Goal: Task Accomplishment & Management: Complete application form

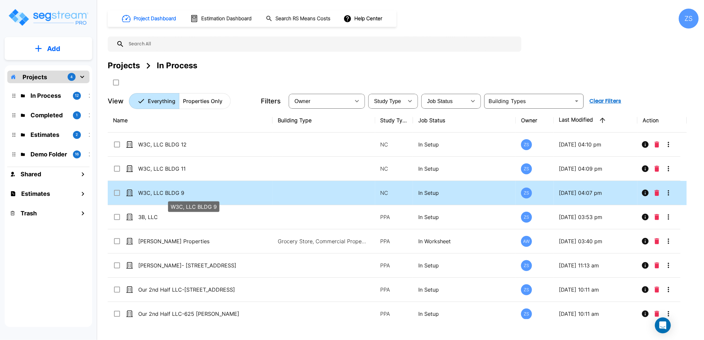
click at [160, 194] on p "W3C, LLC BLDG 9" at bounding box center [193, 193] width 110 height 8
checkbox input "true"
click at [160, 194] on p "W3C, LLC BLDG 9" at bounding box center [193, 193] width 110 height 8
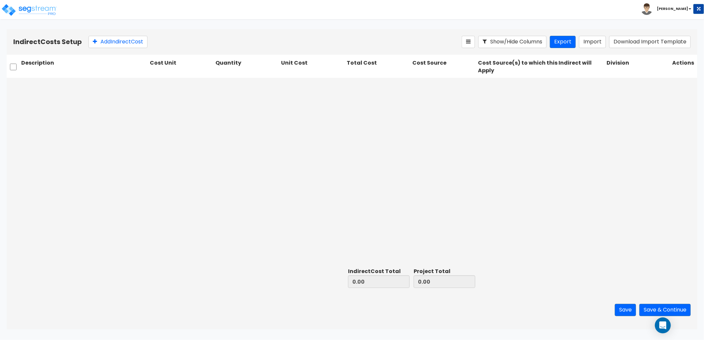
click at [124, 48] on div "Indirect Costs Setup Add Indirect Cost Show/Hide Columns Export Import Download…" at bounding box center [352, 42] width 691 height 26
click at [124, 44] on button "Add Indirect Cost" at bounding box center [118, 42] width 59 height 12
click at [41, 88] on input "text" at bounding box center [84, 85] width 126 height 13
click at [45, 84] on input "text" at bounding box center [84, 85] width 126 height 13
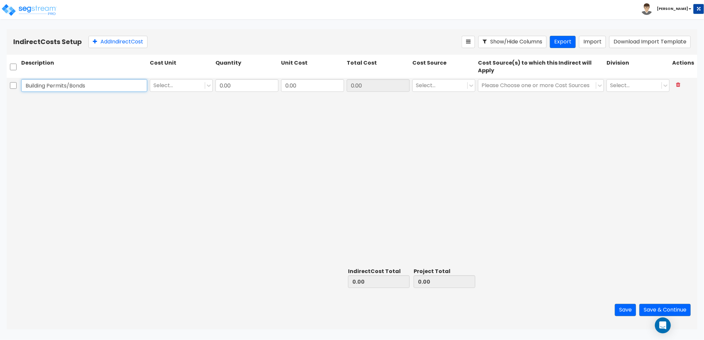
type input "Building Permits/Bonds"
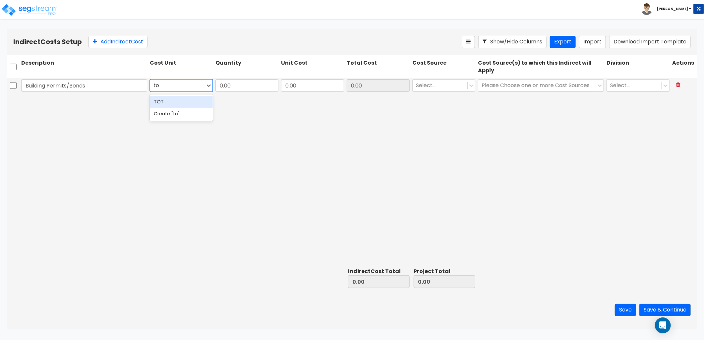
type input "tot"
type input "1"
type input "10,153"
type input "10,153.00"
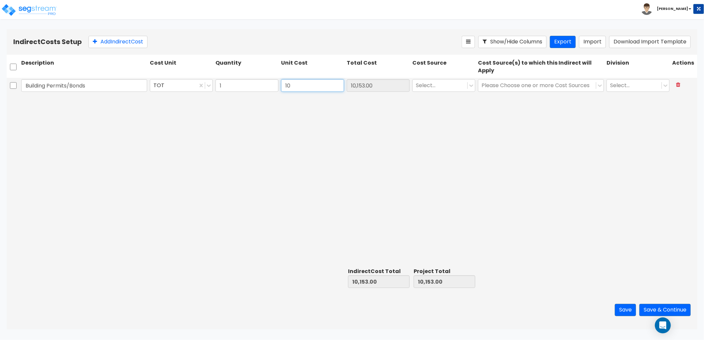
type input "1"
type input "10,153.29"
click at [432, 86] on div at bounding box center [440, 85] width 48 height 9
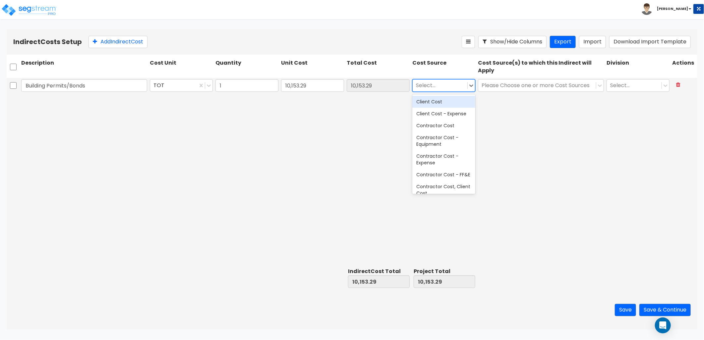
click at [440, 103] on div "Client Cost" at bounding box center [444, 102] width 63 height 12
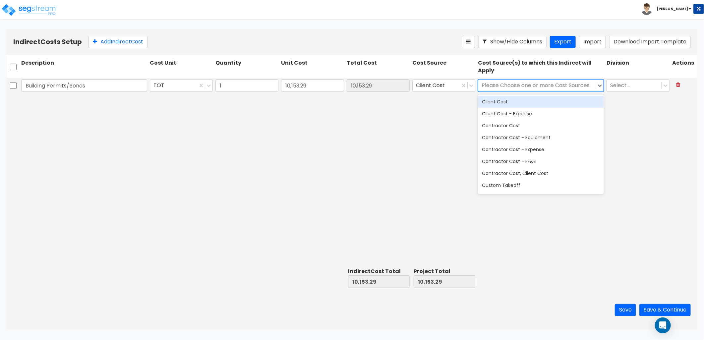
click at [528, 88] on div at bounding box center [537, 85] width 111 height 9
click at [515, 103] on div "Client Cost" at bounding box center [541, 102] width 126 height 12
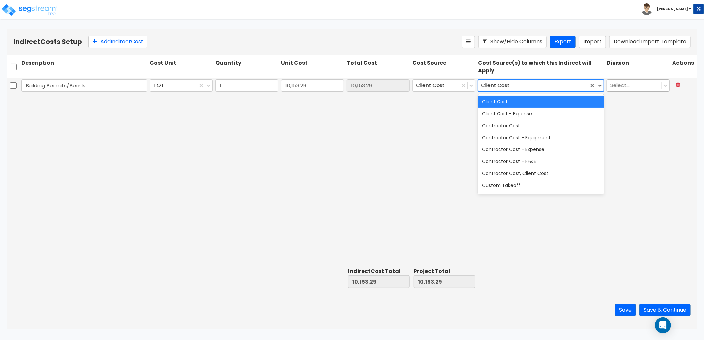
click at [637, 85] on div at bounding box center [635, 85] width 48 height 9
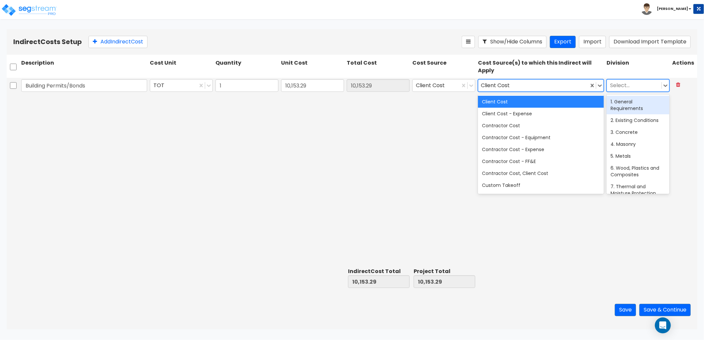
click at [630, 110] on div "1. General Requirements" at bounding box center [638, 105] width 63 height 19
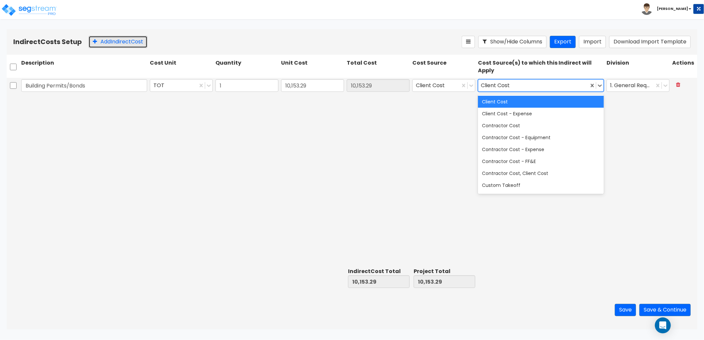
click at [125, 44] on button "Add Indirect Cost" at bounding box center [118, 42] width 59 height 12
click at [493, 103] on div "Client Cost" at bounding box center [541, 102] width 126 height 12
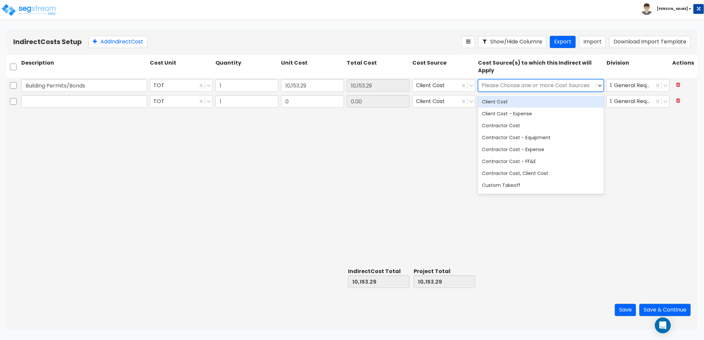
click at [497, 105] on div "Client Cost" at bounding box center [541, 102] width 126 height 12
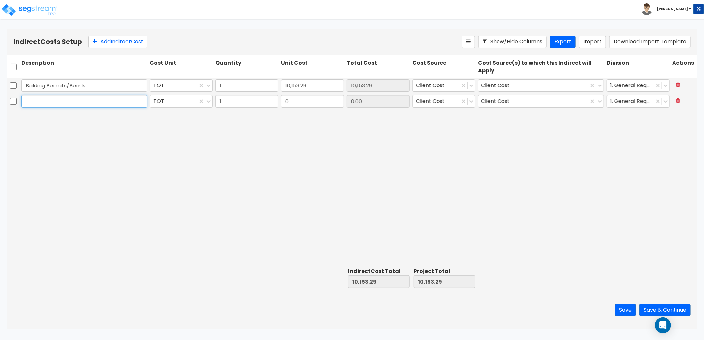
click at [59, 103] on input "text" at bounding box center [84, 101] width 126 height 13
click at [41, 97] on input "text" at bounding box center [84, 101] width 126 height 13
type input "Adequate Facilites Tax"
type input "5,005"
type input "5,005.00"
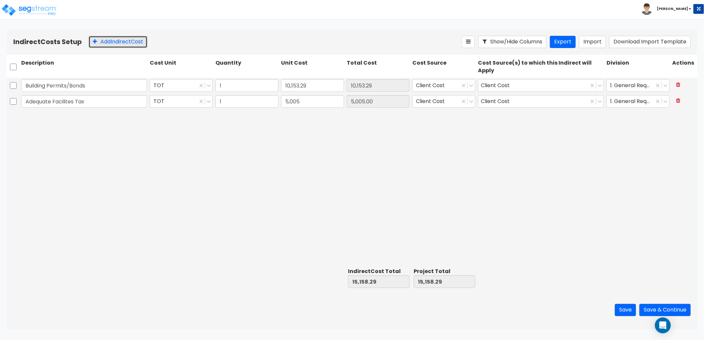
click at [127, 43] on button "Add Indirect Cost" at bounding box center [118, 42] width 59 height 12
click at [43, 117] on input "text" at bounding box center [84, 117] width 126 height 13
type input "Gas/Water/Sewer Permit"
type input "16,451"
type input "16,451.00"
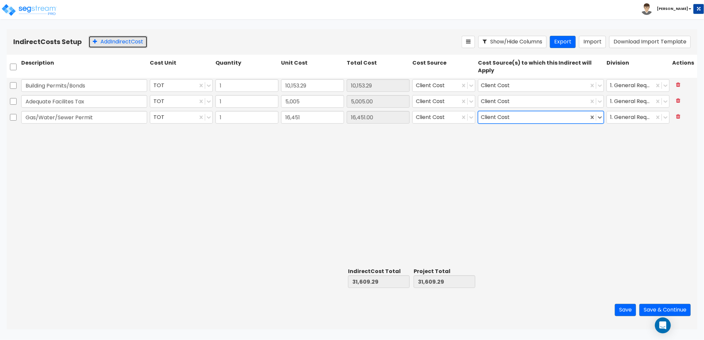
click at [112, 43] on button "Add Indirect Cost" at bounding box center [118, 42] width 59 height 12
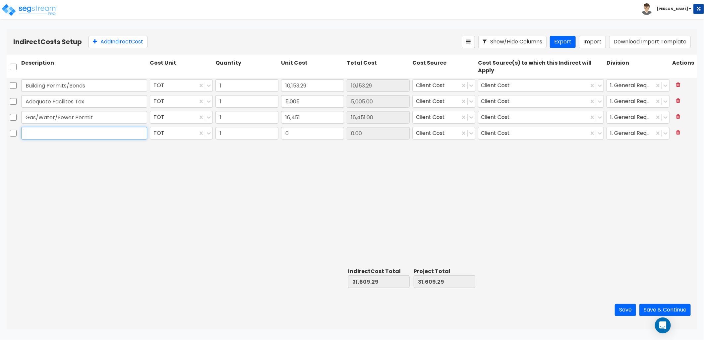
click at [49, 137] on input "text" at bounding box center [84, 133] width 126 height 13
type input "Builder's Risk Insurance"
type input "4,329.83"
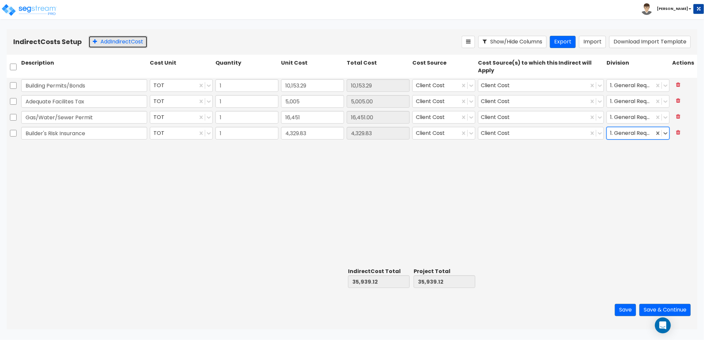
click at [113, 45] on button "Add Indirect Cost" at bounding box center [118, 42] width 59 height 12
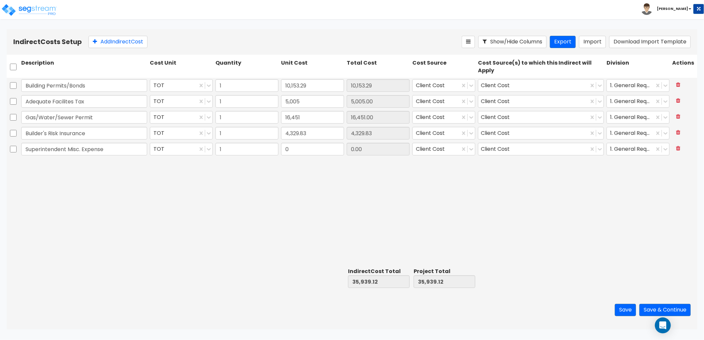
type input "Superintendent Misc. Expense"
type input "1,081.33"
click at [112, 54] on div "Indirect Costs Setup Add Indirect Cost Show/Hide Columns Export Import Download…" at bounding box center [352, 42] width 691 height 26
click at [113, 45] on button "Add Indirect Cost" at bounding box center [118, 42] width 59 height 12
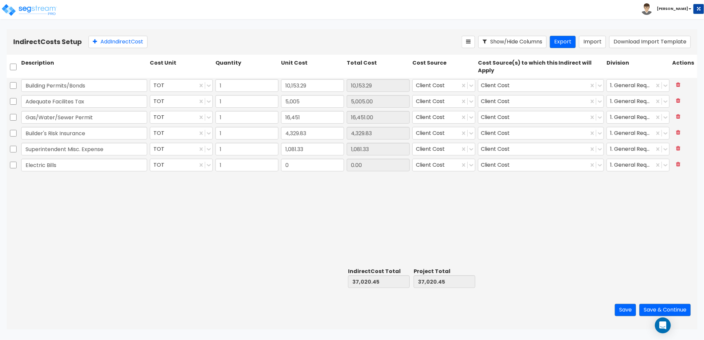
type input "Electric Bills"
type input "5,644.98"
click at [105, 42] on button "Add Indirect Cost" at bounding box center [118, 42] width 59 height 12
type input "Gas/Water Bills"
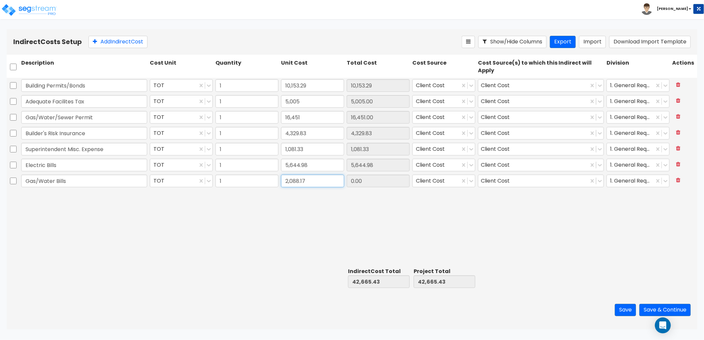
type input "2,088.17"
click at [104, 44] on button "Add Indirect Cost" at bounding box center [118, 42] width 59 height 12
click at [98, 199] on input "Architect/Engineering/" at bounding box center [84, 197] width 126 height 13
click at [87, 197] on input "Architect/Engineering/ Surveying" at bounding box center [84, 197] width 126 height 13
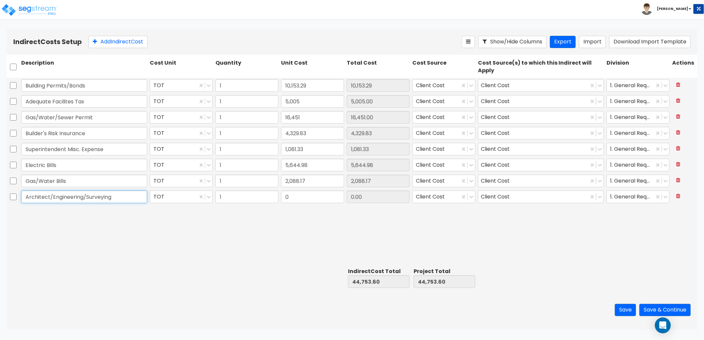
type input "Architect/Engineering/Surveying"
click at [303, 196] on input "0" at bounding box center [312, 197] width 63 height 13
type input "400"
type input "400.00"
click at [129, 45] on button "Add Indirect Cost" at bounding box center [118, 42] width 59 height 12
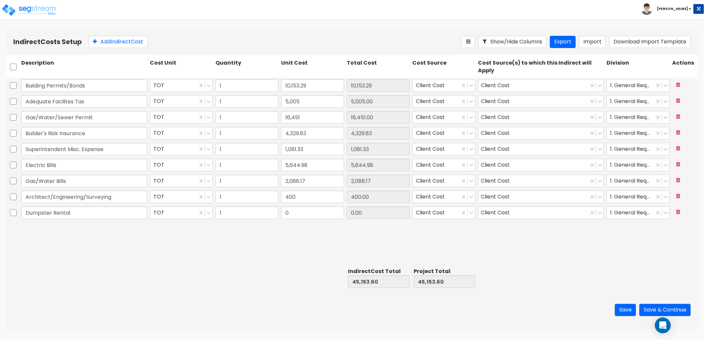
type input "Dumpster Rental"
type input "8,128"
type input "8,128.00"
click at [105, 42] on button "Add Indirect Cost" at bounding box center [118, 42] width 59 height 12
type input "[PERSON_NAME]"
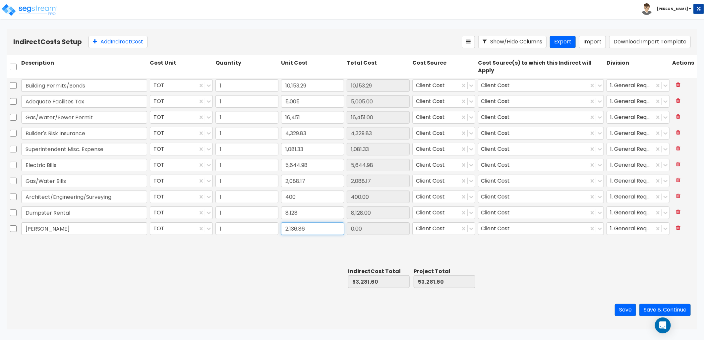
type input "2,136.86"
drag, startPoint x: 112, startPoint y: 41, endPoint x: 103, endPoint y: 67, distance: 27.7
click at [111, 45] on button "Add Indirect Cost" at bounding box center [118, 42] width 59 height 12
click at [64, 244] on input "text" at bounding box center [84, 244] width 126 height 13
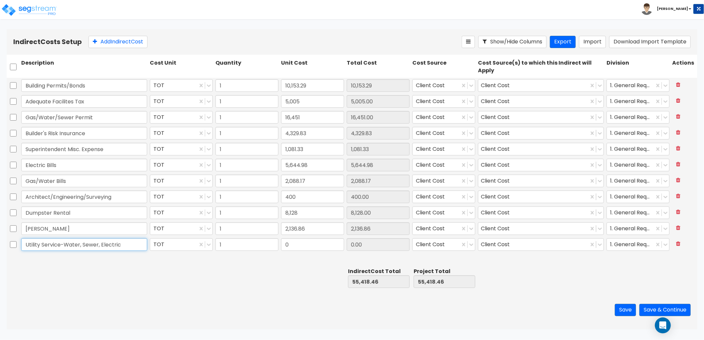
type input "Utility Service-Water, Sewer, Electric"
type input "16,000"
type input "16,000.00"
click at [625, 312] on button "Save" at bounding box center [625, 310] width 21 height 12
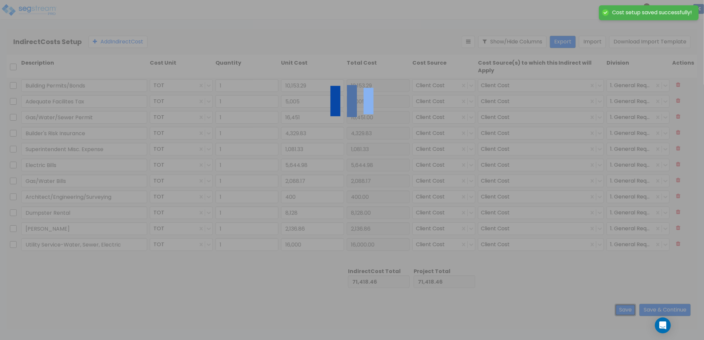
type input "Adequate Facilites Tax"
type input "Architect/Engineering/Surveying"
type input "1.00"
type input "5,005.00"
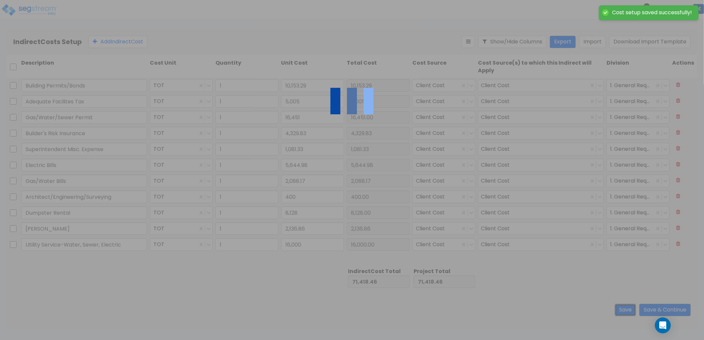
type input "1.00"
type input "16,451.00"
type input "1.00"
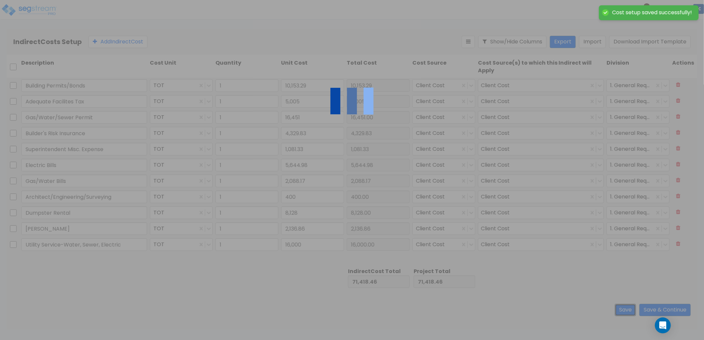
type input "1.00"
type input "400.00"
type input "1.00"
type input "8,128.00"
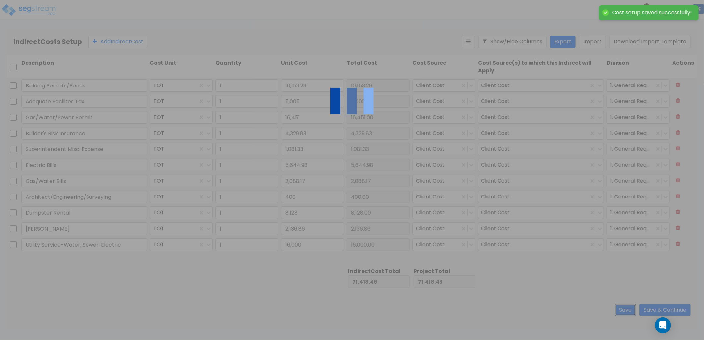
type input "1.00"
type input "16,000.00"
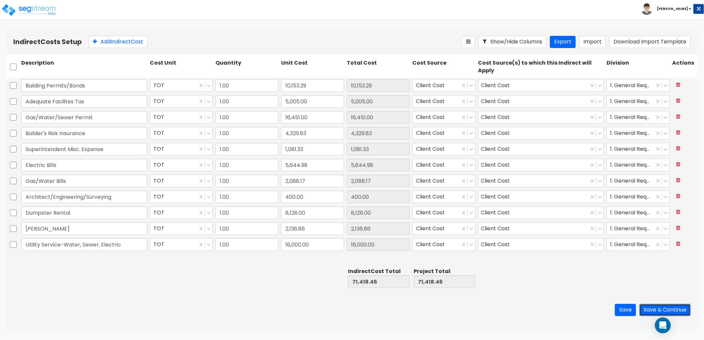
click at [653, 308] on button "Save & Continue" at bounding box center [665, 310] width 51 height 12
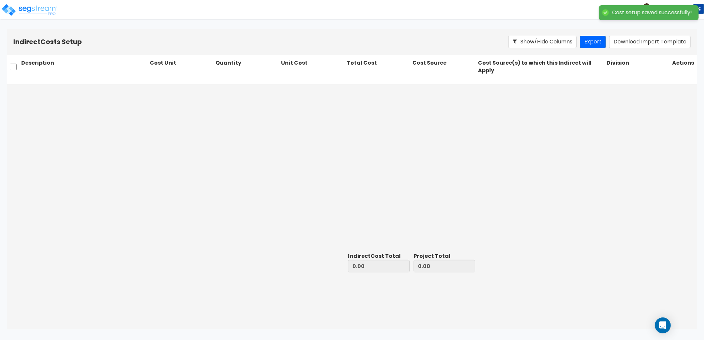
type input "71,418.46"
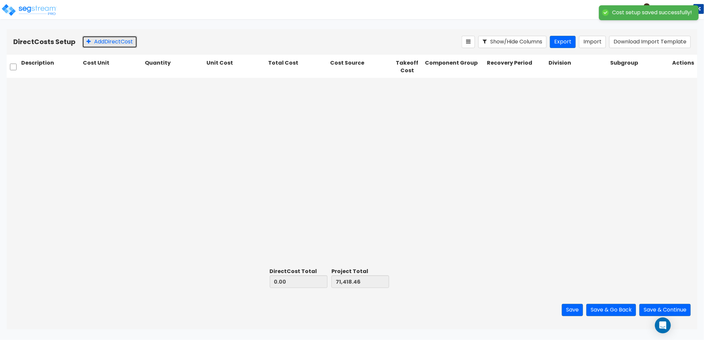
click at [113, 43] on button "Add Direct Cost" at bounding box center [109, 42] width 55 height 12
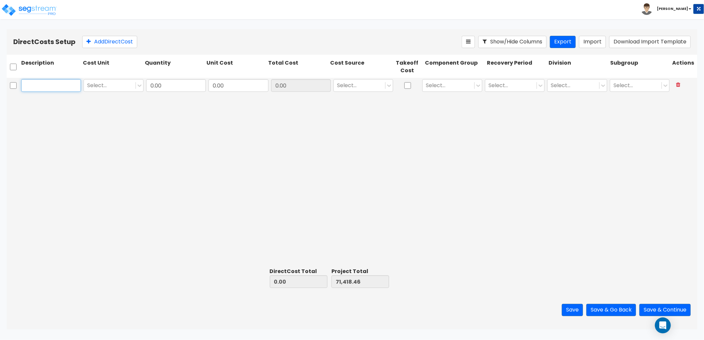
click at [44, 90] on input "text" at bounding box center [51, 85] width 60 height 13
type input "Underground Electric Fees"
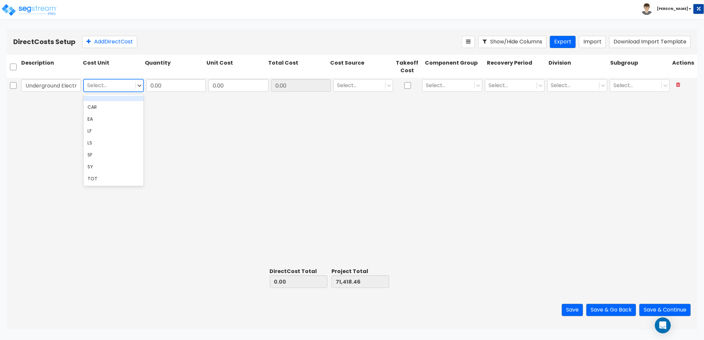
click at [119, 87] on div at bounding box center [109, 85] width 45 height 9
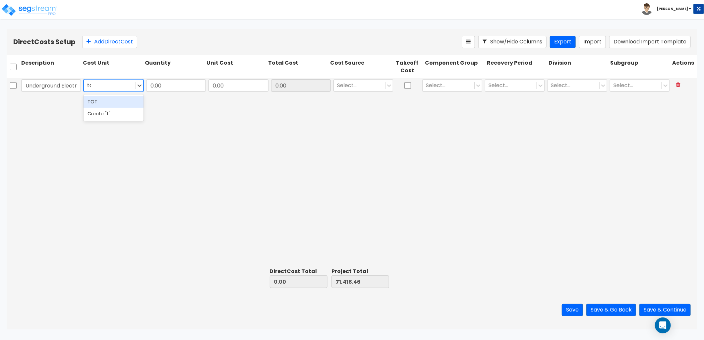
type input "tot"
type input "1"
type input "4,650"
type input "4,650.00"
type input "76,068.46"
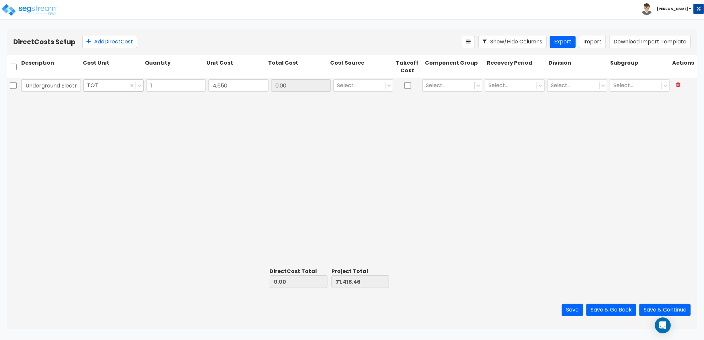
type input "4,650.00"
click at [345, 81] on div at bounding box center [359, 85] width 45 height 9
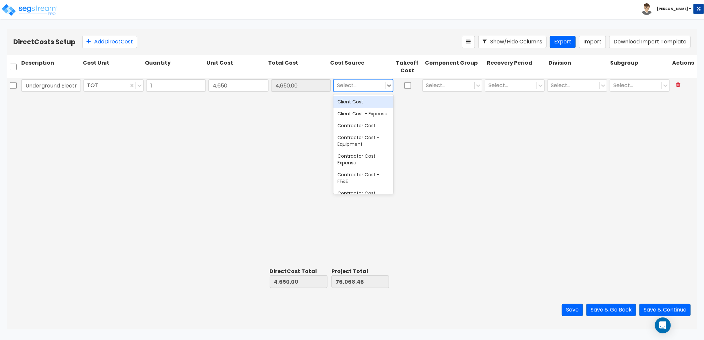
click at [364, 104] on div "Client Cost" at bounding box center [364, 102] width 60 height 12
click at [444, 86] on div at bounding box center [448, 85] width 45 height 9
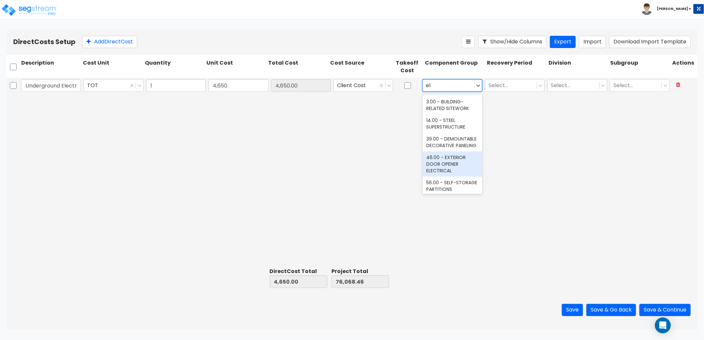
type input "e"
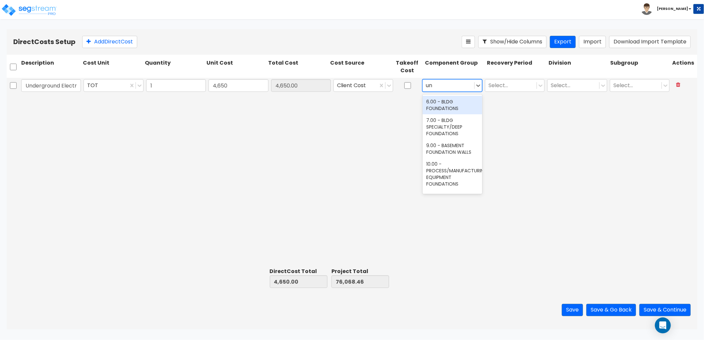
type input "u"
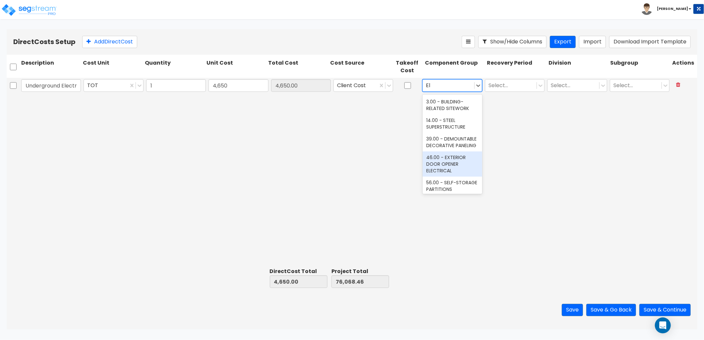
type input "E"
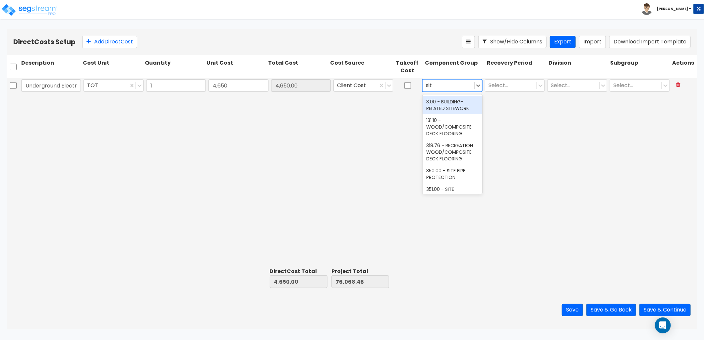
type input "site"
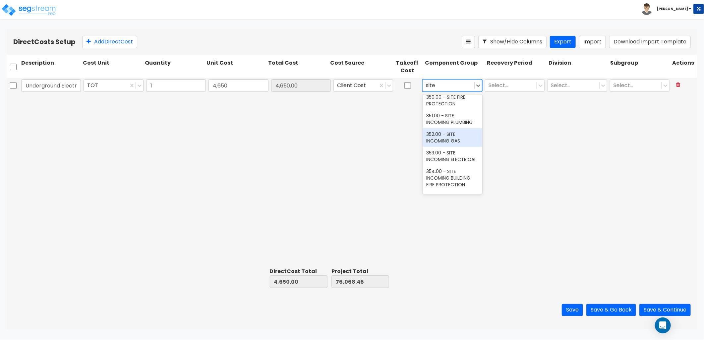
scroll to position [110, 0]
click at [455, 129] on div "353.00 - SITE INCOMING ELECTRICAL" at bounding box center [453, 119] width 60 height 19
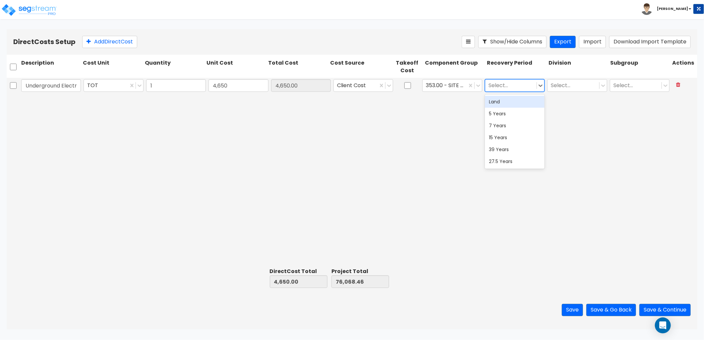
click at [496, 85] on div at bounding box center [511, 85] width 45 height 9
click at [502, 138] on div "15 Years" at bounding box center [515, 138] width 60 height 12
click at [560, 83] on div at bounding box center [573, 85] width 45 height 9
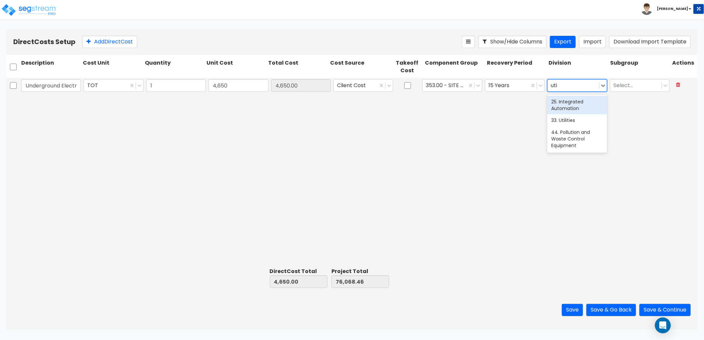
type input "util"
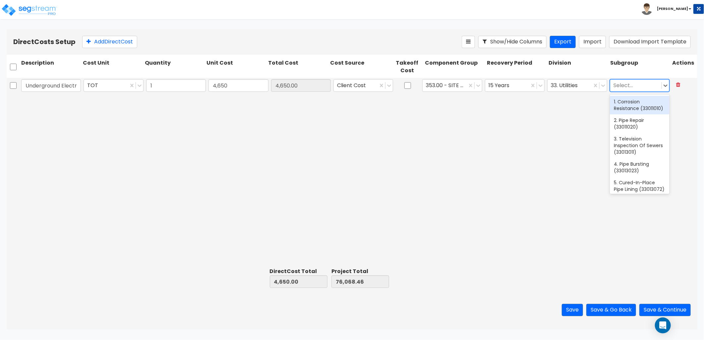
drag, startPoint x: 630, startPoint y: 85, endPoint x: 627, endPoint y: 85, distance: 3.3
click at [629, 85] on div at bounding box center [636, 85] width 45 height 9
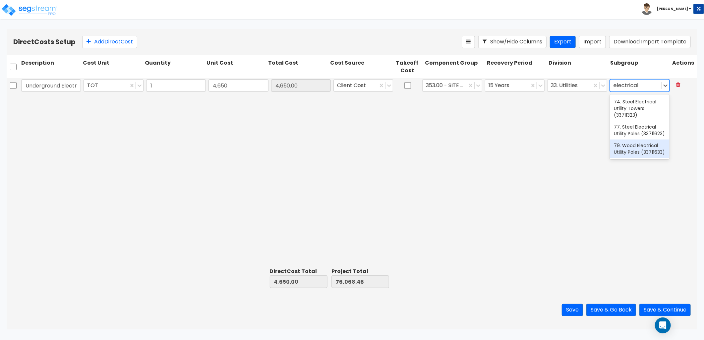
type input "electrical"
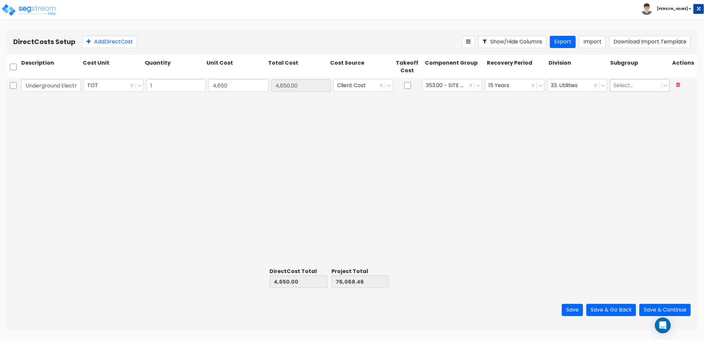
click at [627, 87] on div at bounding box center [636, 85] width 45 height 9
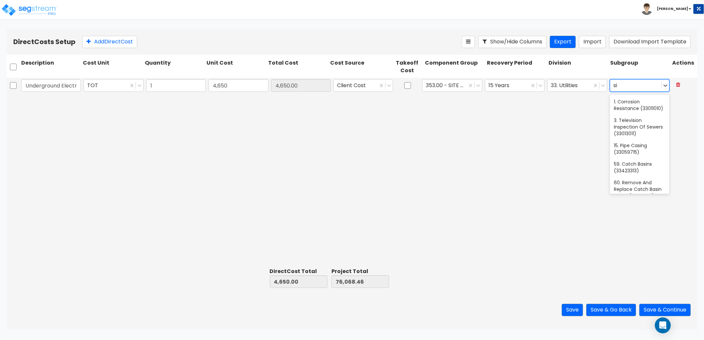
type input "s"
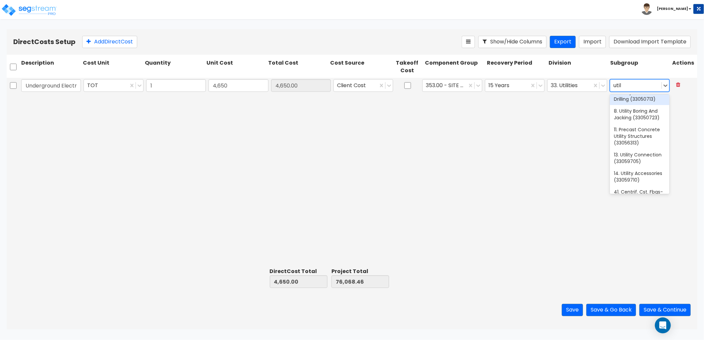
type input "utili"
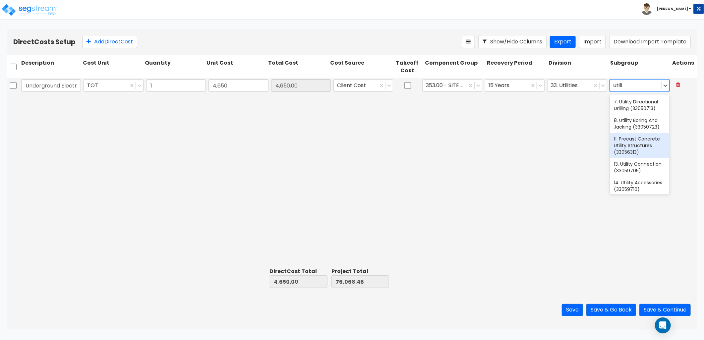
scroll to position [37, 0]
click at [631, 135] on div "13. Utility Connection (33059705)" at bounding box center [640, 130] width 60 height 19
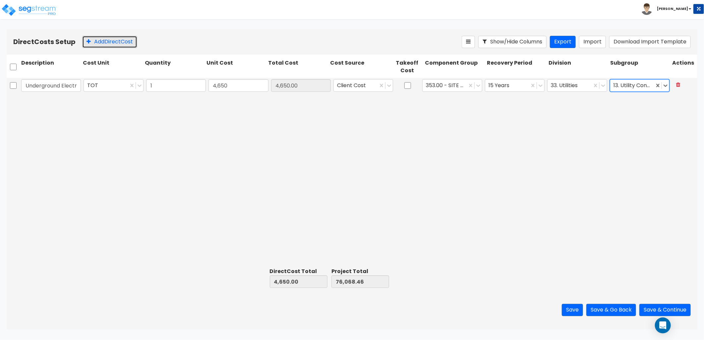
click at [113, 41] on button "Add Direct Cost" at bounding box center [109, 42] width 55 height 12
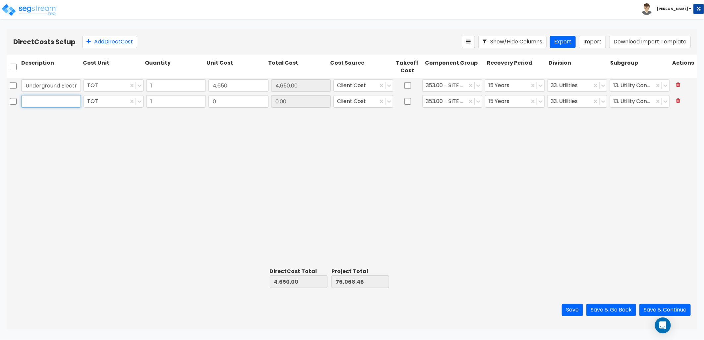
click at [27, 106] on input "text" at bounding box center [51, 101] width 60 height 13
type input "Rock"
type input "26,990.93"
type input "31,640.93"
type input "103,059.39"
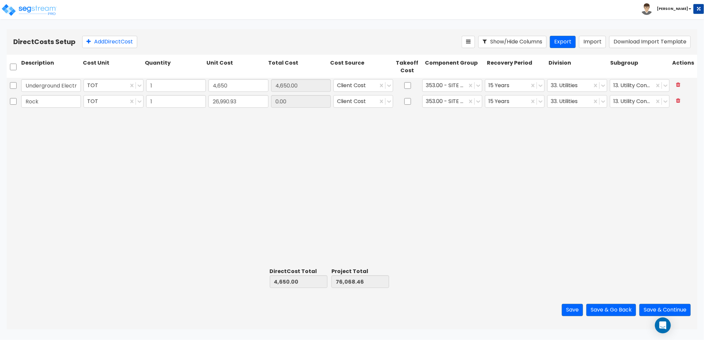
type input "26,990.93"
click at [482, 104] on icon at bounding box center [478, 101] width 7 height 7
click at [454, 104] on div at bounding box center [444, 101] width 37 height 9
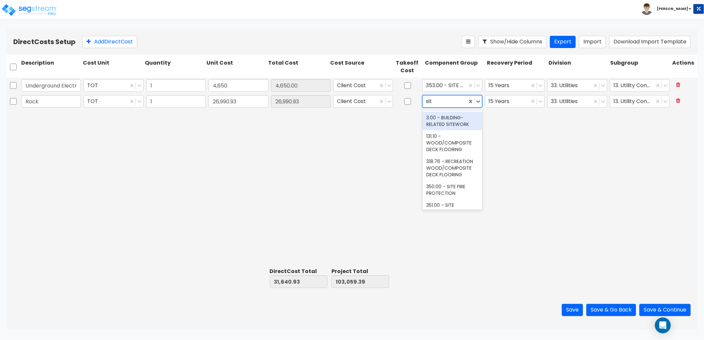
type input "site"
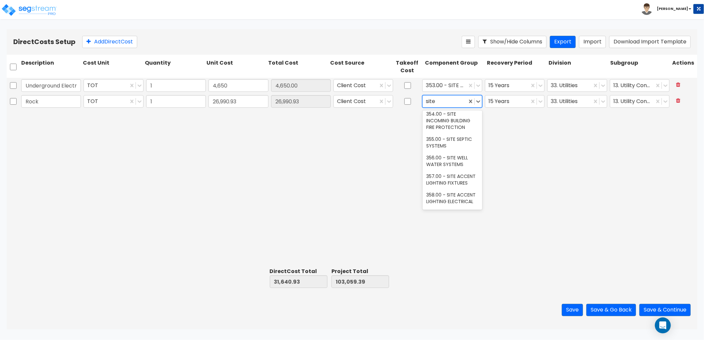
scroll to position [147, 0]
drag, startPoint x: 448, startPoint y: 99, endPoint x: 414, endPoint y: 100, distance: 34.2
click at [414, 100] on div "Rock TOT 1 26,990.93 26,990.93 Client Cost 353.00 - SITE INCOMING ELECTRICAL 15…" at bounding box center [352, 101] width 691 height 15
click at [446, 101] on div at bounding box center [444, 101] width 37 height 9
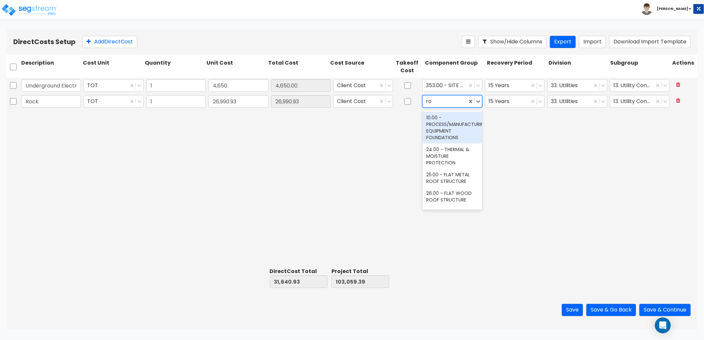
type input "r"
type input "s"
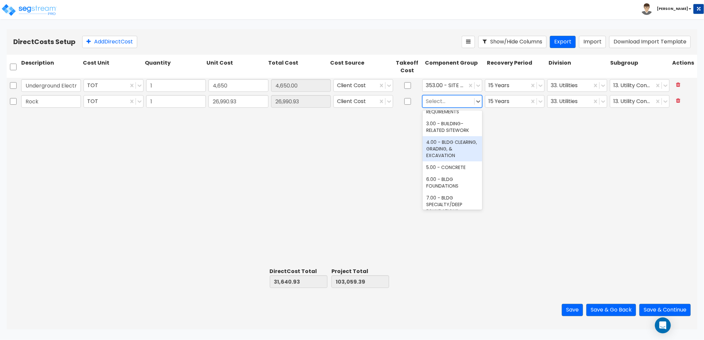
scroll to position [37, 0]
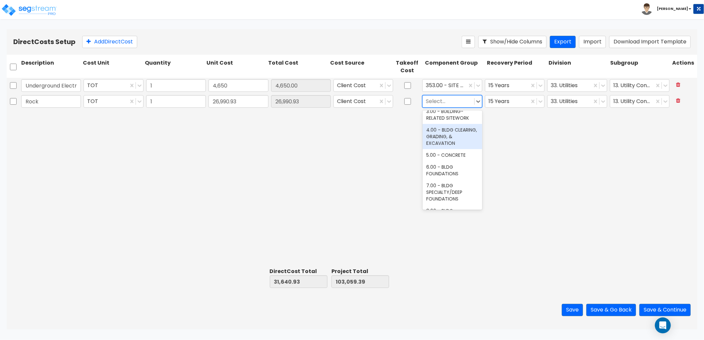
click at [461, 146] on div "4.00 - BLDG CLEARING, GRADING, & EXCAVATION" at bounding box center [453, 136] width 60 height 25
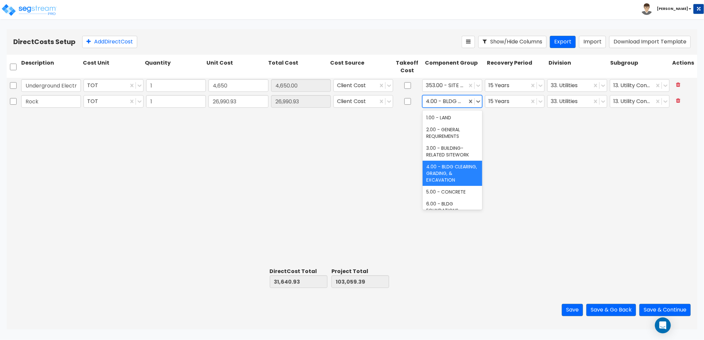
click at [459, 102] on div at bounding box center [444, 101] width 37 height 9
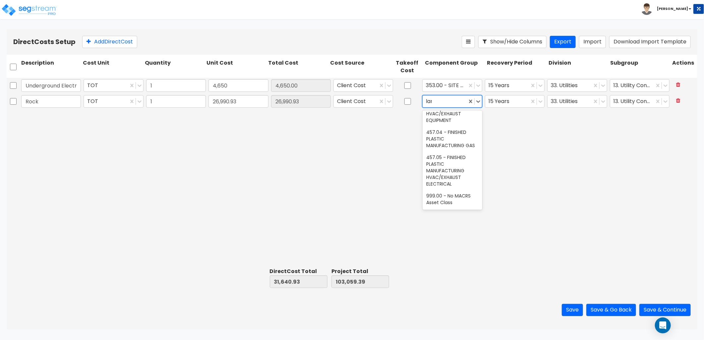
scroll to position [0, 0]
type input "l"
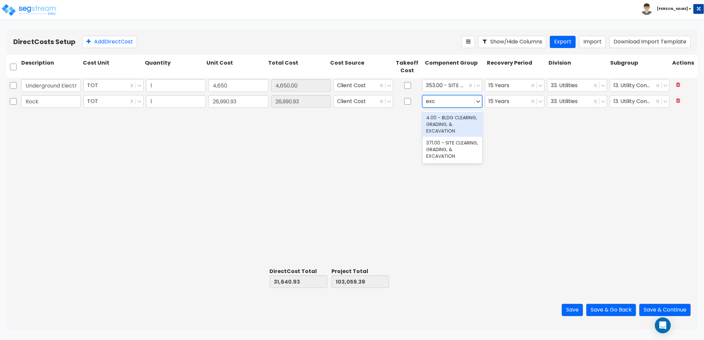
type input "exca"
click at [450, 146] on div "371.00 - SITE CLEARING, GRADING, & EXCAVATION" at bounding box center [453, 149] width 60 height 25
click at [569, 100] on div at bounding box center [569, 101] width 37 height 9
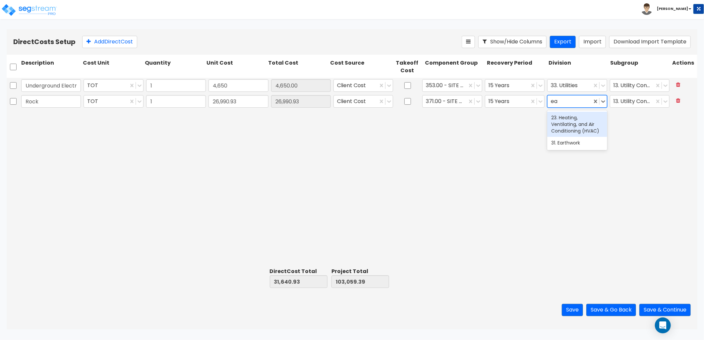
type input "ear"
click at [569, 121] on div "31. Earthwork" at bounding box center [578, 118] width 60 height 12
click at [625, 104] on div at bounding box center [636, 101] width 45 height 9
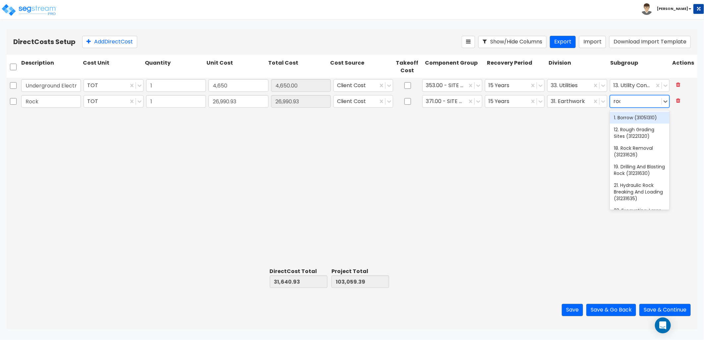
type input "rock"
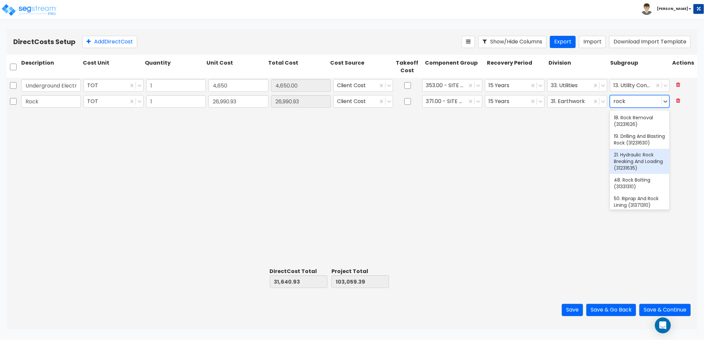
scroll to position [34, 0]
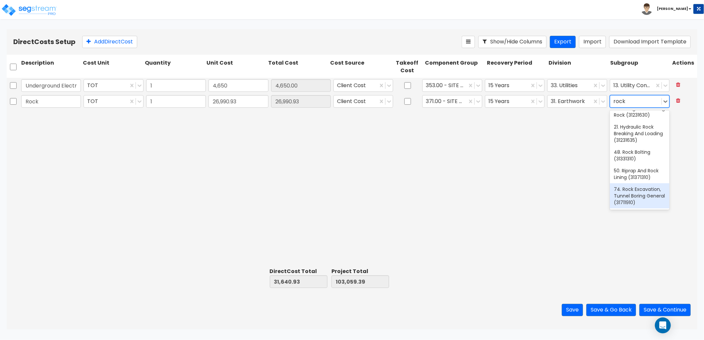
click at [634, 205] on div "74. Rock Excavation, Tunnel Boring General (31711910)" at bounding box center [640, 195] width 60 height 25
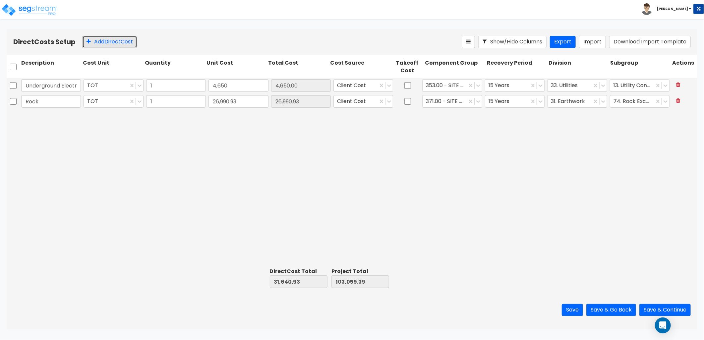
click at [109, 46] on button "Add Direct Cost" at bounding box center [109, 42] width 55 height 12
click at [53, 117] on input "text" at bounding box center [51, 117] width 60 height 13
type input "Slab Material"
type input "41,932.28"
type input "73,573.21"
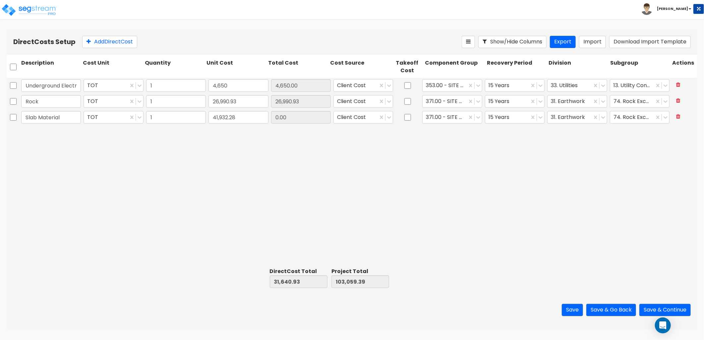
type input "144,991.67"
type input "41,932.28"
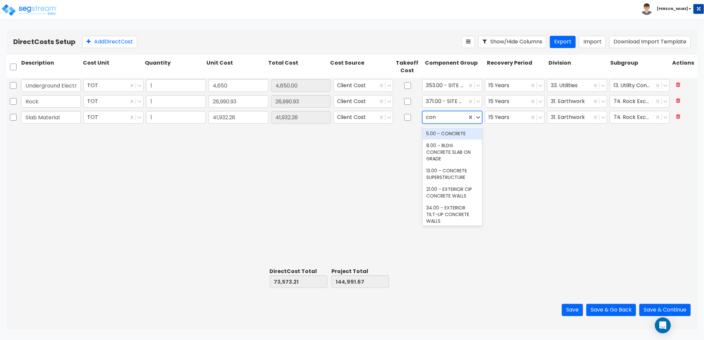
type input "conc"
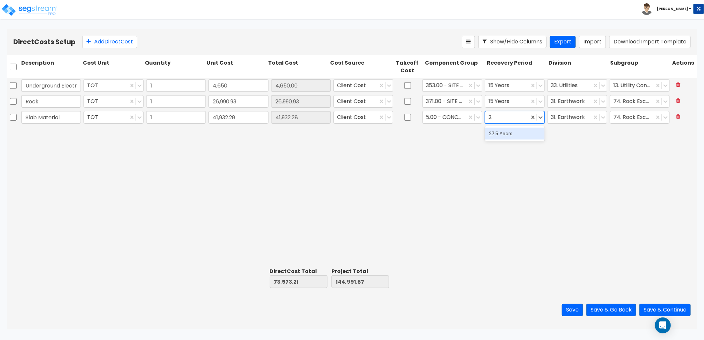
type input "27"
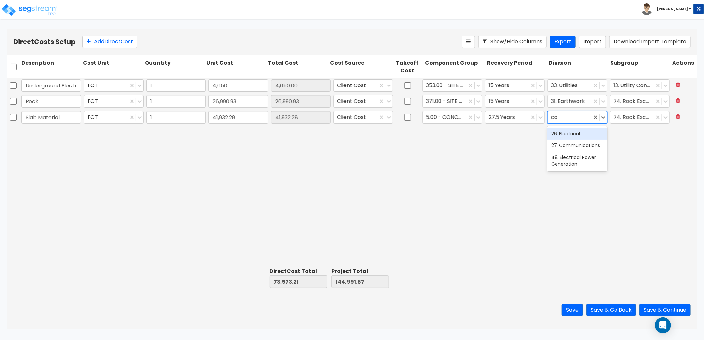
type input "c"
type input "con"
click at [624, 115] on div at bounding box center [636, 117] width 45 height 9
type input "cast"
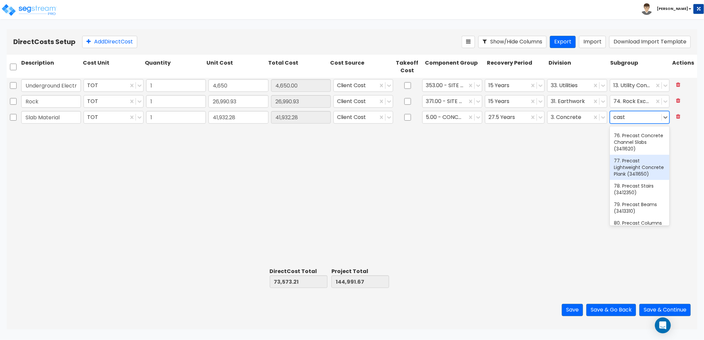
scroll to position [0, 0]
click at [615, 169] on div "76. Precast Concrete Channel Slabs (3411620)" at bounding box center [640, 158] width 60 height 25
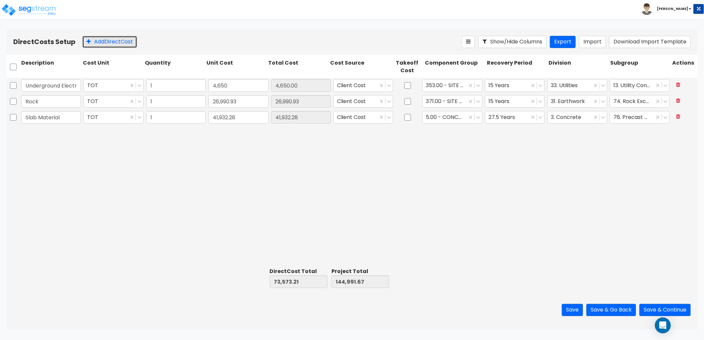
click at [110, 36] on button "Add Direct Cost" at bounding box center [109, 42] width 55 height 12
click at [67, 136] on input "text" at bounding box center [51, 133] width 60 height 13
type input "Slab Labor"
type input "36,416"
type input "109,989.21"
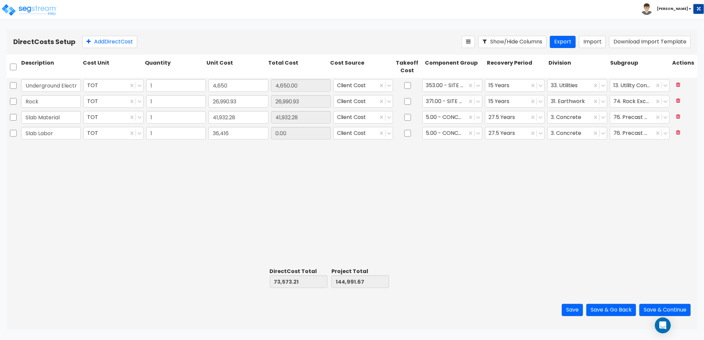
type input "181,407.67"
type input "36,416.00"
click at [107, 44] on button "Add Direct Cost" at bounding box center [109, 42] width 55 height 12
click at [47, 151] on input "text" at bounding box center [51, 149] width 60 height 13
type input "Framing Materials"
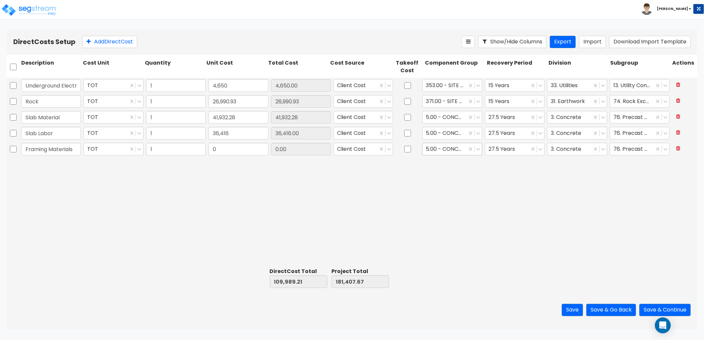
click at [449, 150] on div at bounding box center [444, 149] width 37 height 9
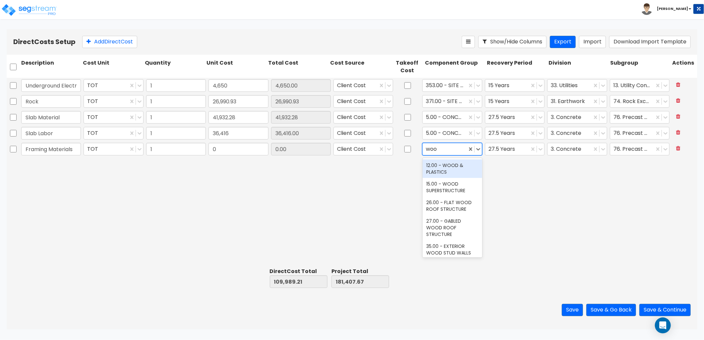
type input "wood"
click at [455, 169] on div "12.00 - WOOD & PLASTICS" at bounding box center [453, 169] width 60 height 19
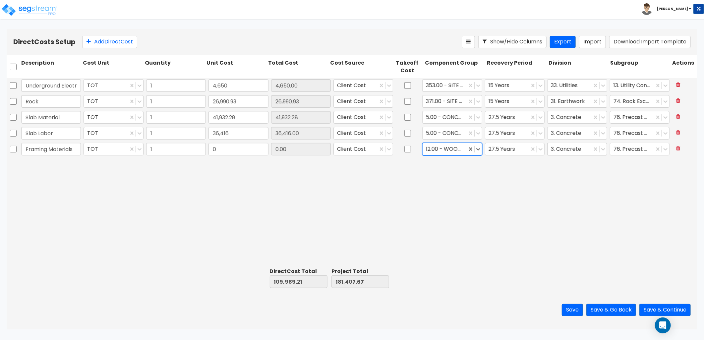
click at [571, 151] on div at bounding box center [569, 149] width 37 height 9
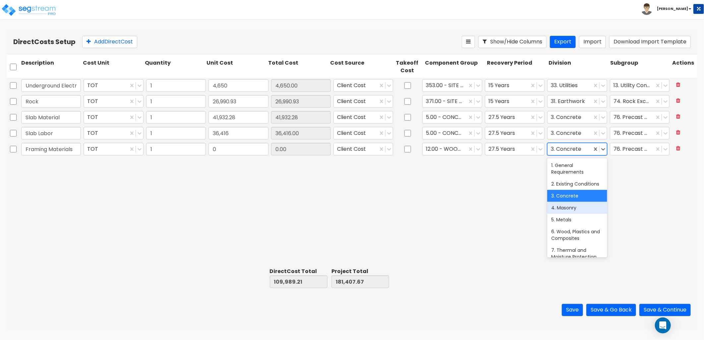
scroll to position [37, 0]
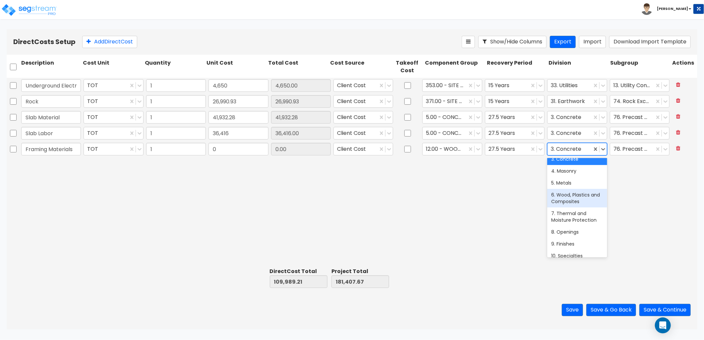
click at [576, 208] on div "6. Wood, Plastics and Composites" at bounding box center [578, 198] width 60 height 19
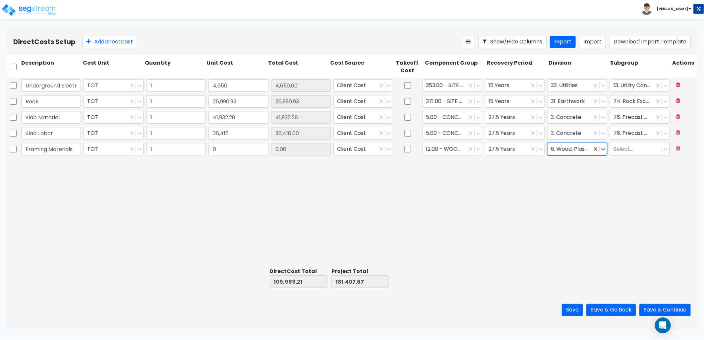
click at [628, 152] on div at bounding box center [636, 149] width 45 height 9
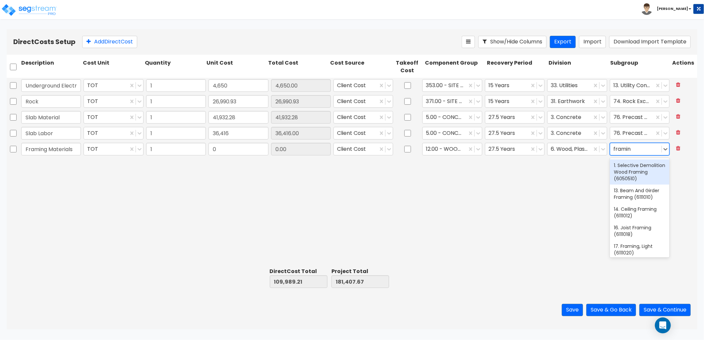
type input "framing"
click at [638, 170] on div "1. Selective Demolition Wood Framing (6050510)" at bounding box center [640, 172] width 60 height 25
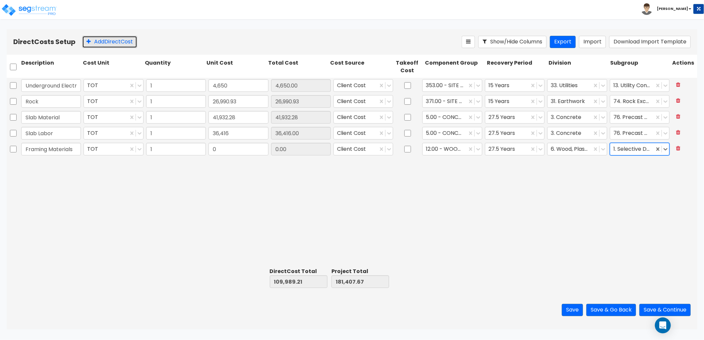
click at [121, 44] on button "Add Direct Cost" at bounding box center [109, 42] width 55 height 12
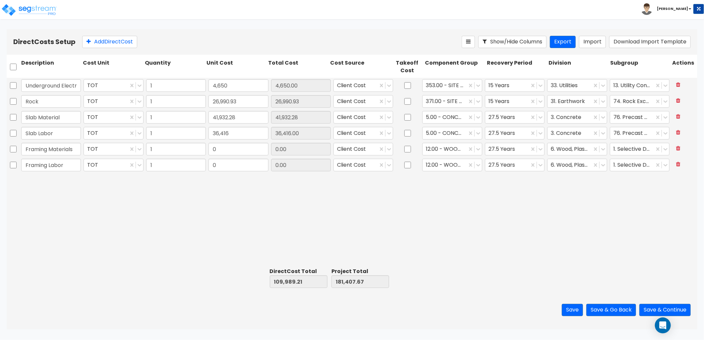
type input "Framing Labor"
type input "138,363.92"
type input "248,353.13"
type input "319,771.59"
type input "138,363.92"
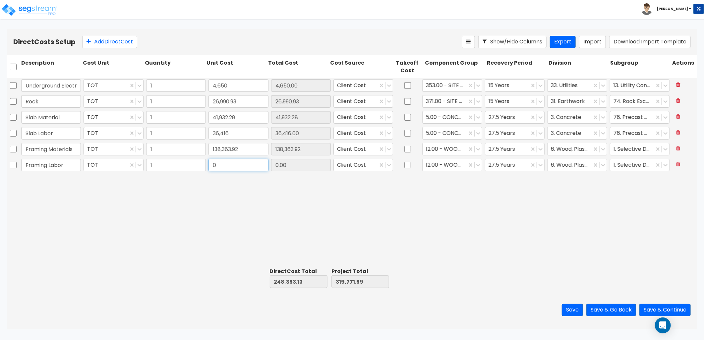
click at [244, 169] on input "0" at bounding box center [239, 165] width 60 height 13
type input "96,280"
type input "344,633.13"
type input "416,051.59"
type input "96,280.00"
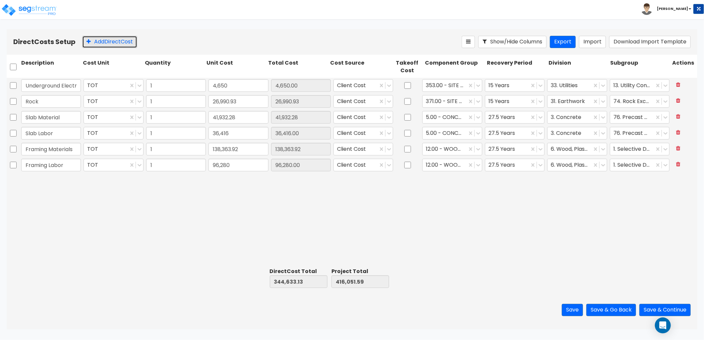
click at [118, 40] on button "Add Direct Cost" at bounding box center [109, 42] width 55 height 12
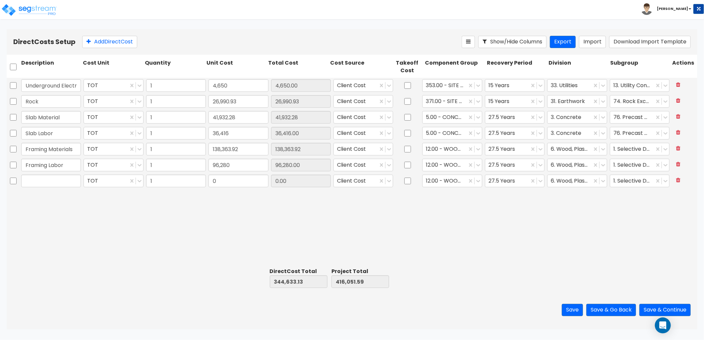
click at [48, 181] on input "text" at bounding box center [51, 181] width 60 height 13
type input "Windows & Exterior Doors"
type input "51,136.82"
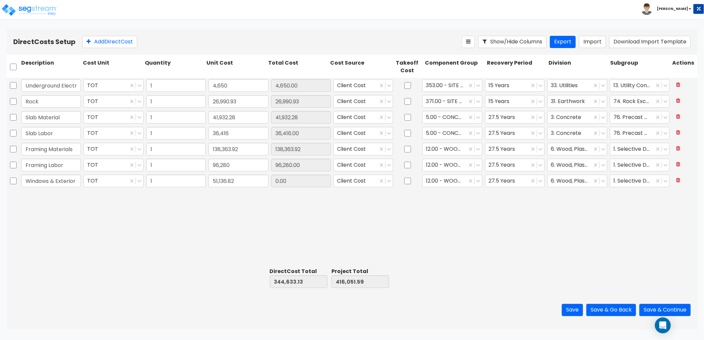
type input "395,769.95"
type input "467,188.41"
type input "51,136.82"
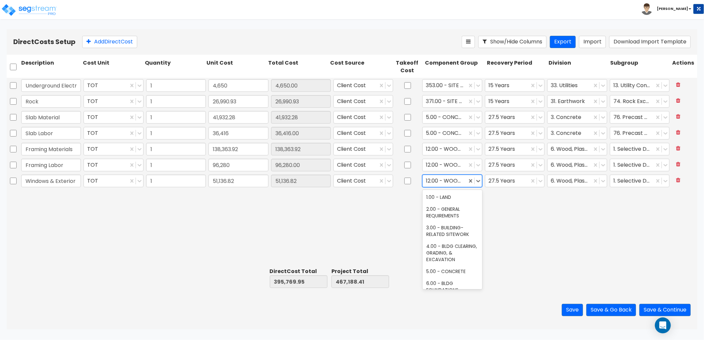
click at [451, 183] on div at bounding box center [444, 181] width 37 height 9
type input "doors"
click at [453, 201] on div "40.00 - DOORS & WINDOWS" at bounding box center [453, 200] width 60 height 19
click at [565, 180] on div at bounding box center [569, 181] width 37 height 9
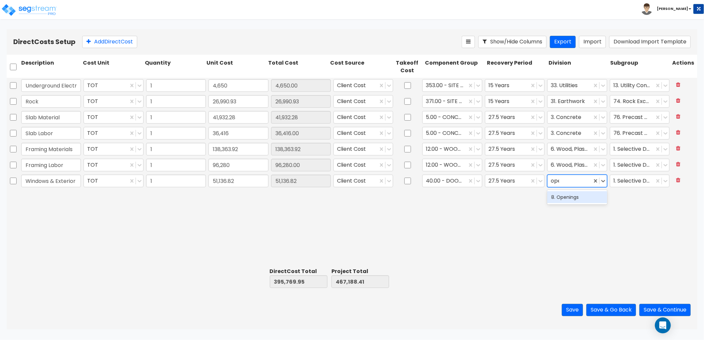
type input "open"
click at [636, 177] on div at bounding box center [636, 181] width 45 height 9
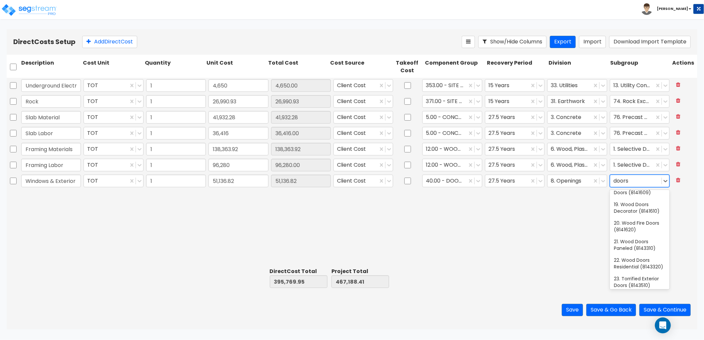
scroll to position [180, 0]
type input "d"
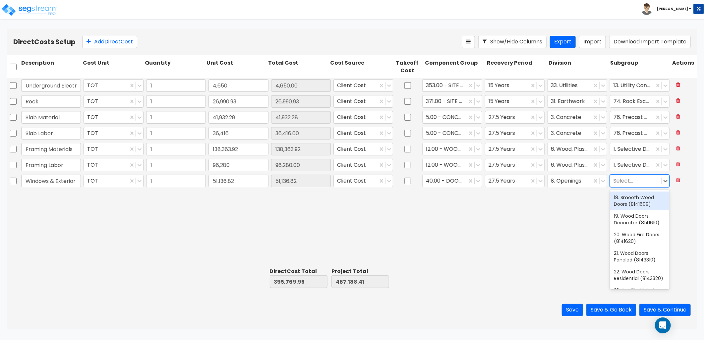
click at [566, 223] on div "Underground Electric Fees TOT 1 4,650 4,650.00 Client Cost 353.00 - SITE INCOMI…" at bounding box center [352, 171] width 691 height 187
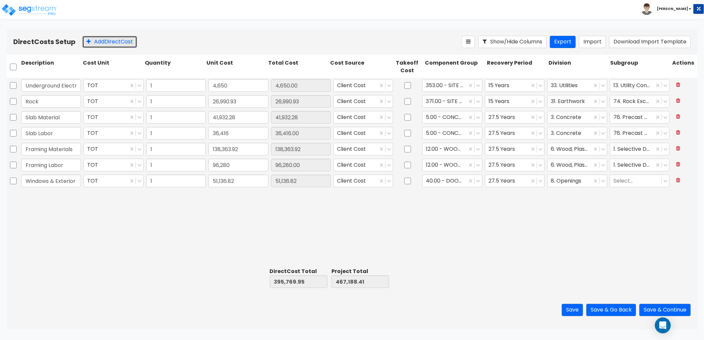
click at [111, 44] on button "Add Direct Cost" at bounding box center [109, 42] width 55 height 12
click at [39, 196] on input "text" at bounding box center [51, 197] width 60 height 13
type input "Roofing Materials"
type input "34,782.02"
type input "430,551.97"
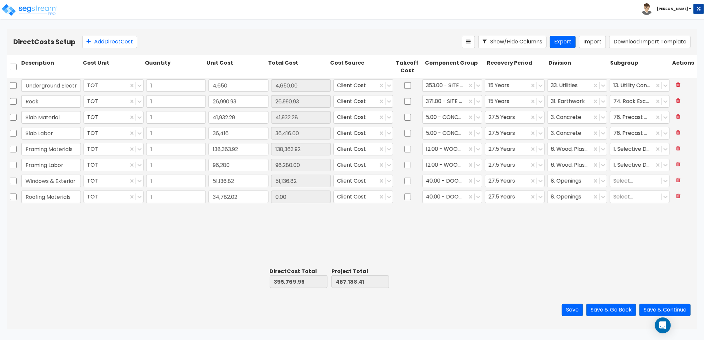
type input "501,970.43"
type input "34,782.02"
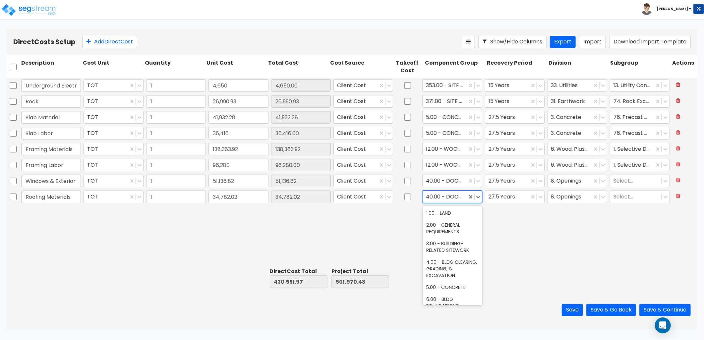
click at [451, 198] on div at bounding box center [444, 197] width 37 height 9
type input "roof"
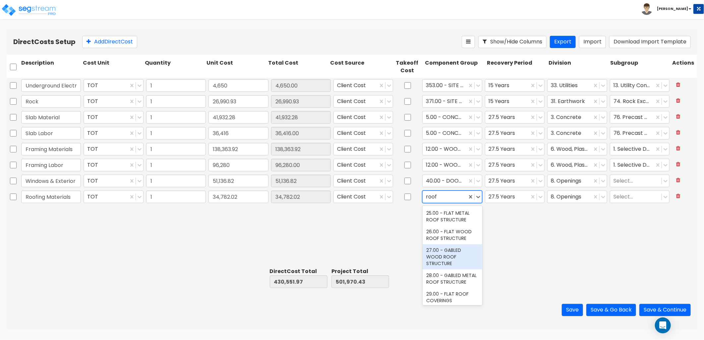
click at [460, 254] on div "27.00 - GABLED WOOD ROOF STRUCTURE" at bounding box center [453, 256] width 60 height 25
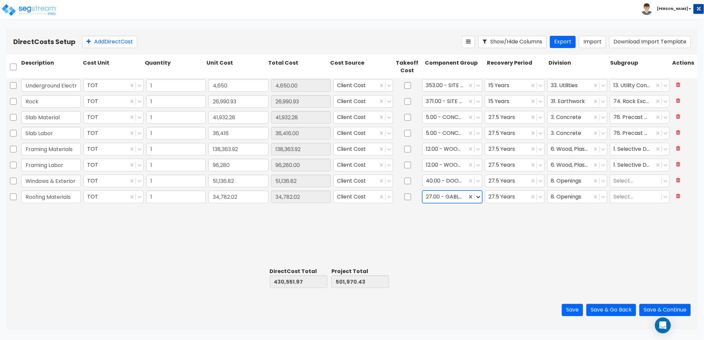
click at [481, 198] on icon at bounding box center [478, 197] width 7 height 7
click at [560, 198] on div at bounding box center [569, 197] width 37 height 9
type input "r"
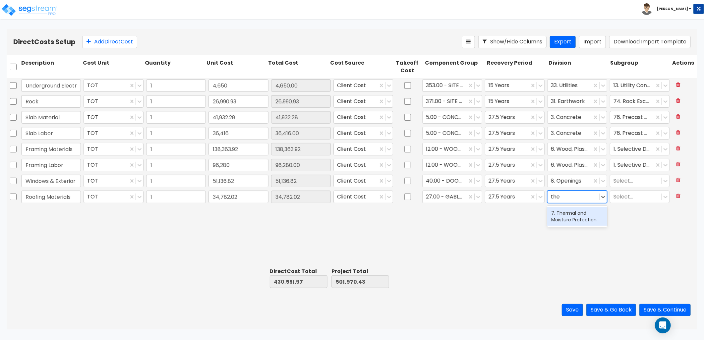
type input "ther"
click at [583, 220] on div "7. Thermal and Moisture Protection" at bounding box center [578, 216] width 60 height 19
click at [628, 197] on div at bounding box center [636, 197] width 45 height 9
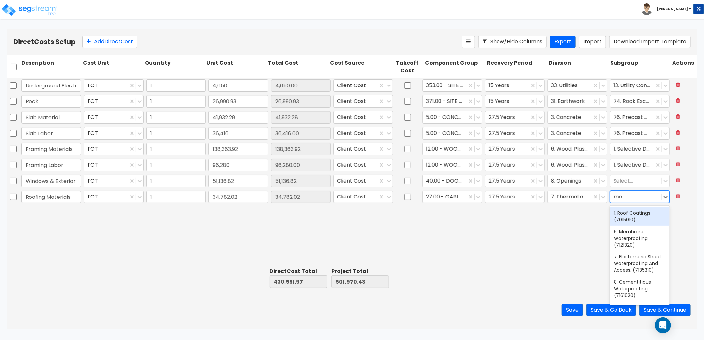
type input "roof"
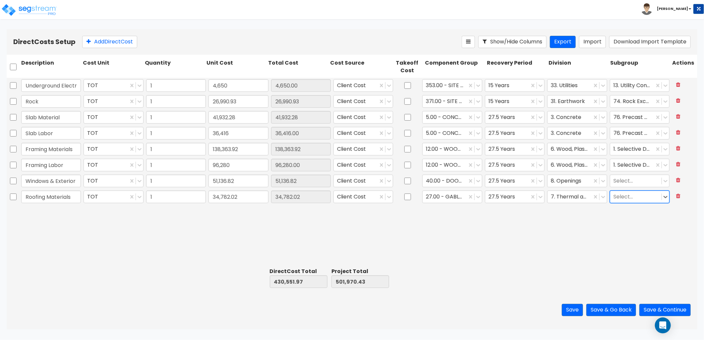
drag, startPoint x: 622, startPoint y: 199, endPoint x: 615, endPoint y: 200, distance: 6.6
click at [615, 200] on div at bounding box center [636, 197] width 45 height 9
click at [116, 43] on button "Add Direct Cost" at bounding box center [109, 42] width 55 height 12
type input "Roofing Labor"
type input "7,370"
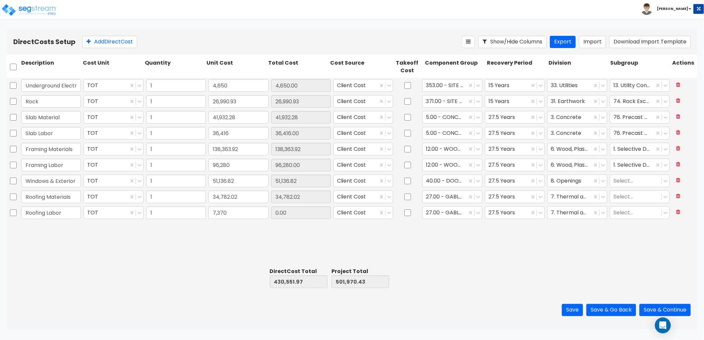
type input "437,921.97"
type input "509,340.43"
type input "7,370.00"
drag, startPoint x: 123, startPoint y: 40, endPoint x: 123, endPoint y: 43, distance: 3.3
click at [123, 40] on button "Add Direct Cost" at bounding box center [109, 42] width 55 height 12
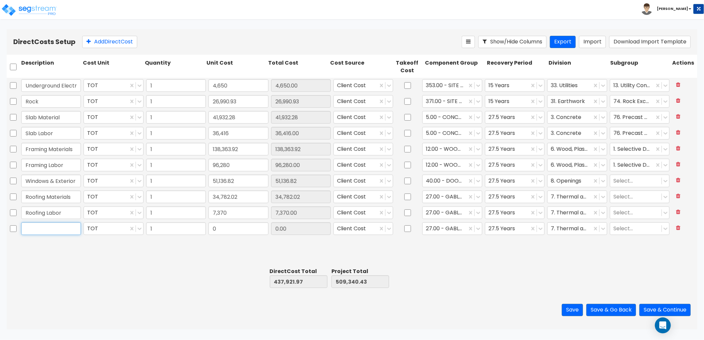
click at [55, 231] on input "text" at bounding box center [51, 229] width 60 height 13
type input "Siding/Trim Materials"
type input "16,607.76"
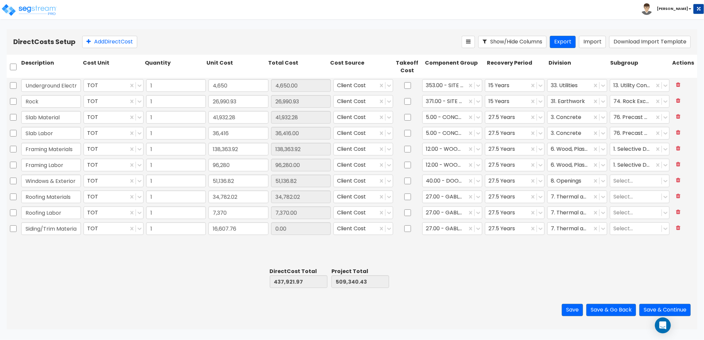
type input "454,529.73"
type input "525,948.19"
type input "16,607.76"
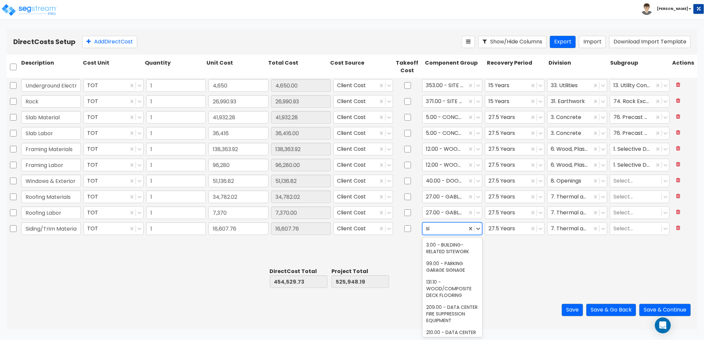
type input "s"
type input "t"
type input "ther"
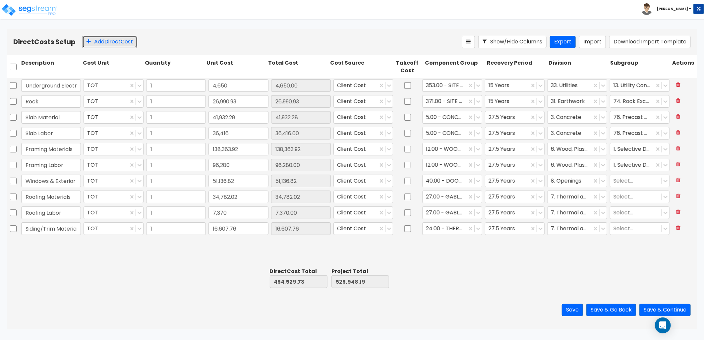
drag, startPoint x: 99, startPoint y: 45, endPoint x: 87, endPoint y: 170, distance: 125.6
click at [100, 46] on button "Add Direct Cost" at bounding box center [109, 42] width 55 height 12
drag, startPoint x: 27, startPoint y: 230, endPoint x: 105, endPoint y: 238, distance: 79.3
click at [105, 238] on div "Underground Electric Fees TOT 1 4,650 4,650.00 Client Cost 353.00 - SITE INCOMI…" at bounding box center [352, 165] width 691 height 175
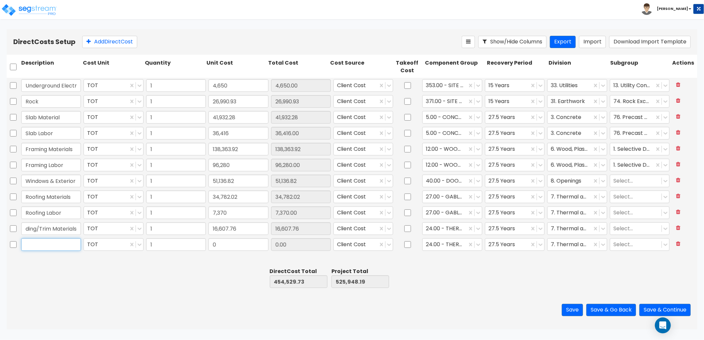
click at [52, 243] on input "text" at bounding box center [51, 244] width 60 height 13
paste input "Siding/Trim Materials"
drag, startPoint x: 76, startPoint y: 247, endPoint x: 53, endPoint y: 247, distance: 22.9
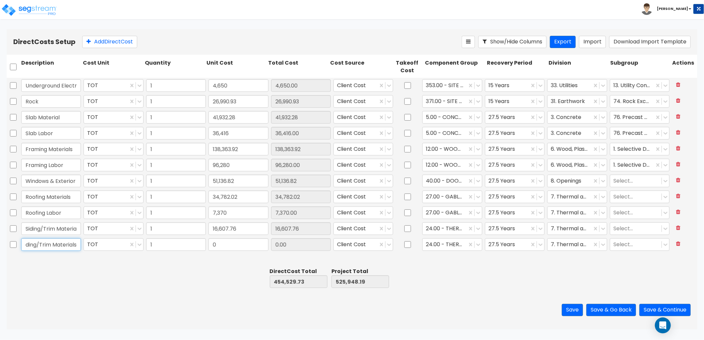
click at [53, 247] on input "Siding/Trim Materials" at bounding box center [51, 244] width 60 height 13
type input "Siding/Trim Labor"
type input "20,932"
type input "475,461.73"
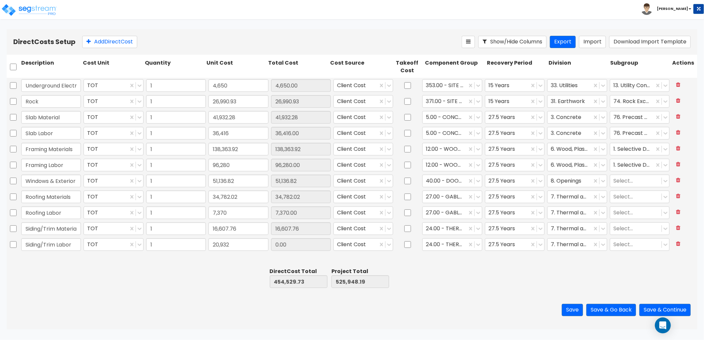
type input "546,880.19"
type input "20,932.00"
click at [122, 46] on button "Add Direct Cost" at bounding box center [109, 42] width 55 height 12
click at [53, 263] on input "text" at bounding box center [51, 259] width 60 height 13
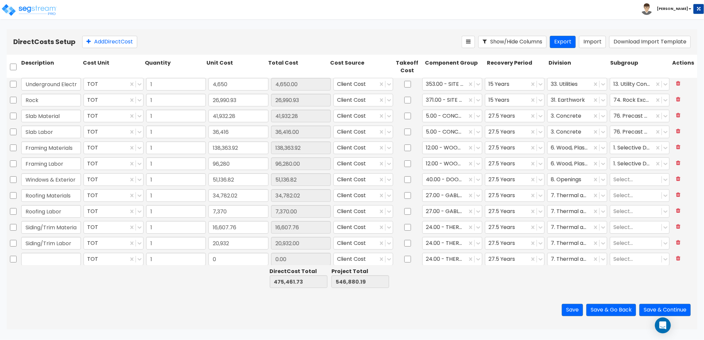
click at [53, 262] on input "text" at bounding box center [51, 259] width 60 height 13
click at [63, 257] on input "text" at bounding box center [51, 257] width 60 height 13
type input "d"
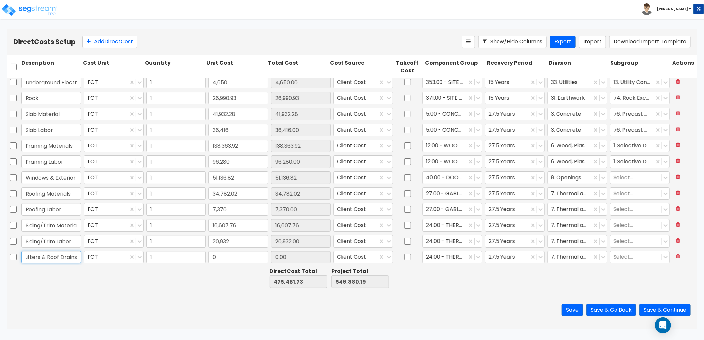
type input "Gutters & Roof Drains"
type input "6,709.75"
type input "482,171.48"
type input "553,589.94"
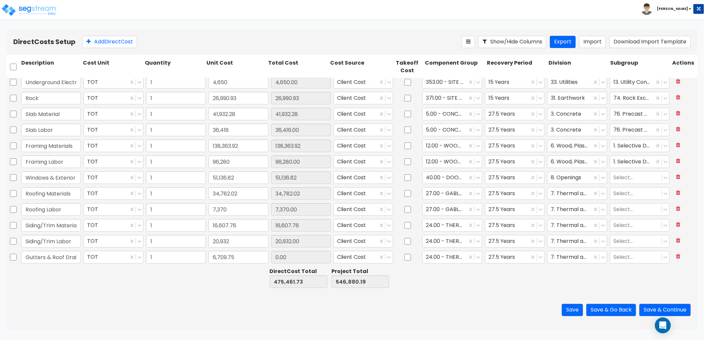
type input "6,709.75"
click at [450, 261] on div at bounding box center [444, 257] width 37 height 9
type input "g"
type input "dr"
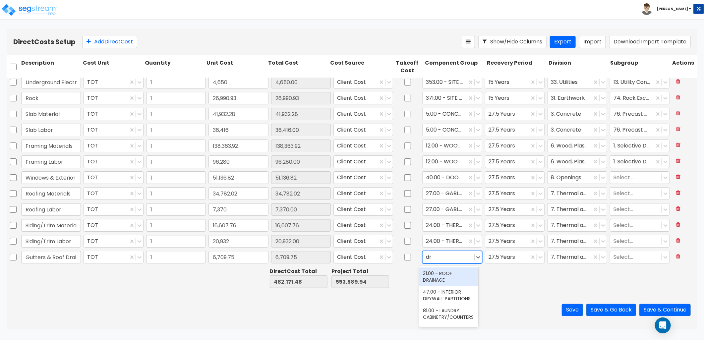
click at [440, 271] on div "31.00 - ROOF DRAINAGE" at bounding box center [449, 277] width 59 height 19
click at [617, 256] on div at bounding box center [636, 257] width 45 height 9
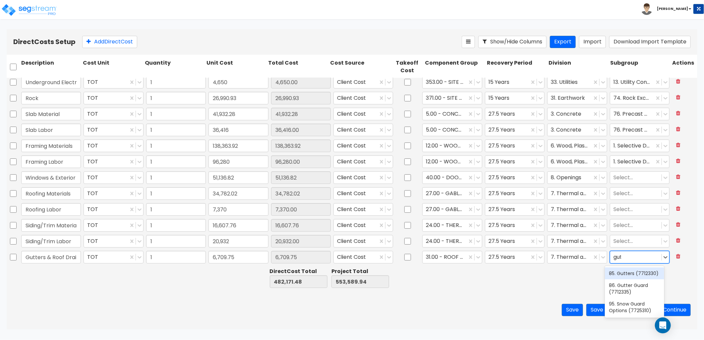
type input "[PERSON_NAME]"
click at [622, 272] on div "85. Gutters (7712330)" at bounding box center [634, 274] width 59 height 12
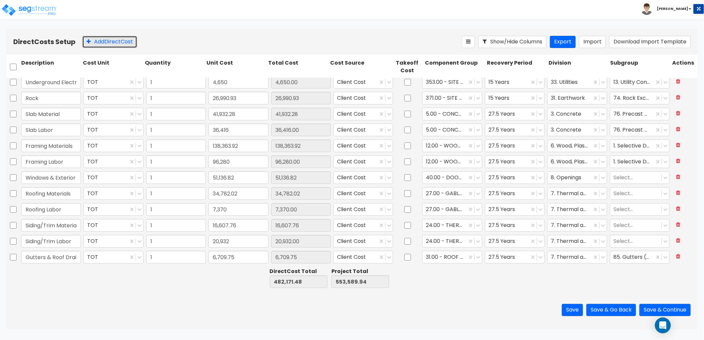
click at [119, 41] on button "Add Direct Cost" at bounding box center [109, 42] width 55 height 12
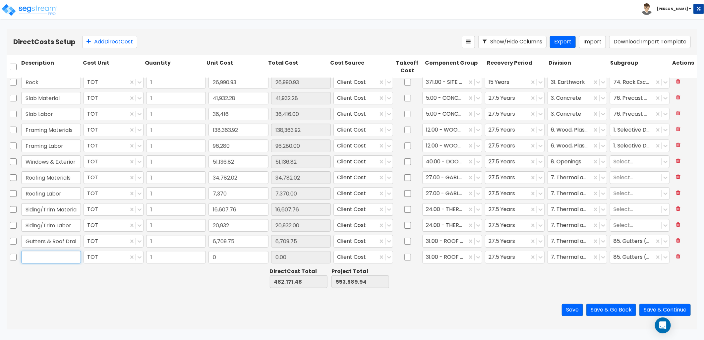
click at [52, 257] on input "text" at bounding box center [51, 257] width 60 height 13
click at [61, 257] on input "Insualtion" at bounding box center [51, 257] width 60 height 13
click at [45, 254] on input "Insualtion" at bounding box center [51, 257] width 60 height 13
click at [58, 257] on input "Insualtion" at bounding box center [51, 257] width 60 height 13
click at [60, 257] on input "Insualtion" at bounding box center [51, 257] width 60 height 13
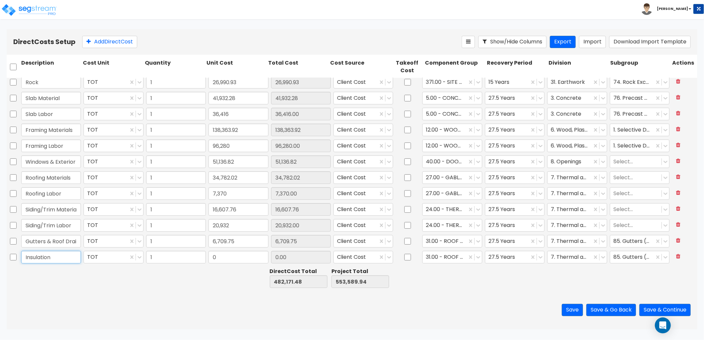
type input "Insulation"
click at [221, 260] on input "0" at bounding box center [239, 257] width 60 height 13
type input "18,572.48"
type input "500,743.96"
type input "572,162.42"
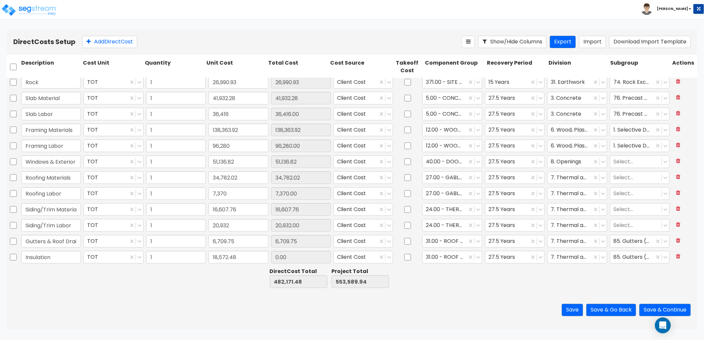
type input "18,572.48"
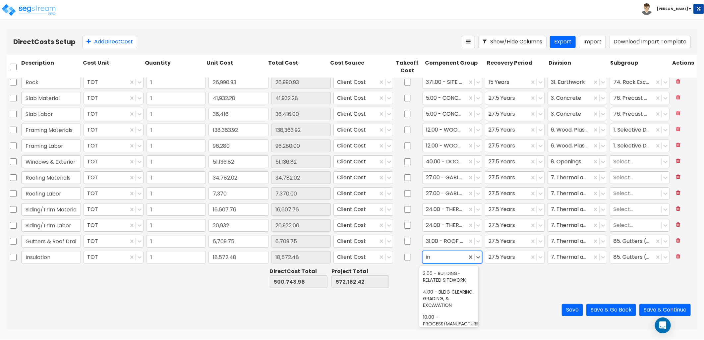
type input "i"
type input "ther"
click at [457, 282] on div "24.00 - THERMAL & MOISTURE PROTECTION" at bounding box center [449, 280] width 59 height 25
click at [627, 255] on div at bounding box center [632, 257] width 37 height 9
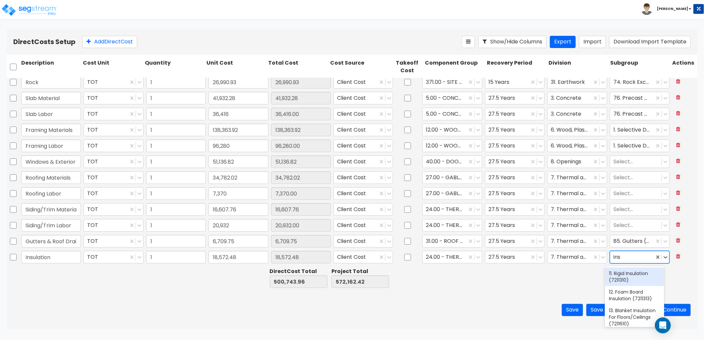
type input "insu"
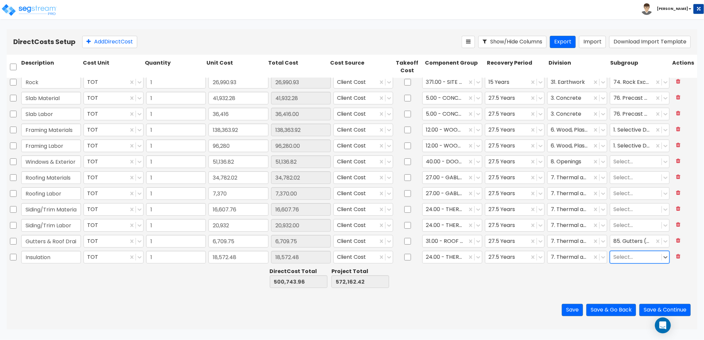
drag, startPoint x: 622, startPoint y: 257, endPoint x: 603, endPoint y: 259, distance: 19.7
click at [603, 259] on div "Insulation TOT 1 18,572.48 18,572.48 Client Cost 24.00 - THERMAL & MOISTURE PRO…" at bounding box center [352, 257] width 691 height 15
click at [113, 40] on button "Add Direct Cost" at bounding box center [109, 42] width 55 height 12
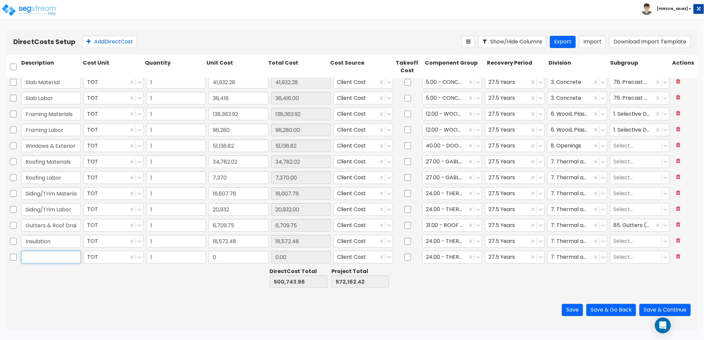
click at [51, 260] on input "text" at bounding box center [51, 257] width 60 height 13
click at [38, 256] on input "text" at bounding box center [51, 257] width 60 height 13
type input "Masonry Materials"
type input "15,674.27"
type input "516,418.23"
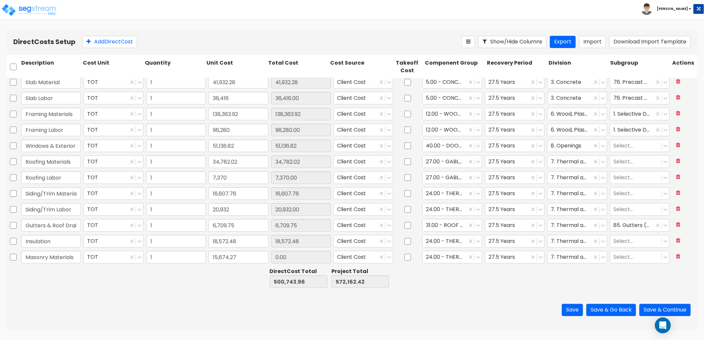
type input "587,836.69"
type input "15,674.27"
type input "mas"
type input "[PERSON_NAME]"
click at [107, 38] on button "Add Direct Cost" at bounding box center [109, 42] width 55 height 12
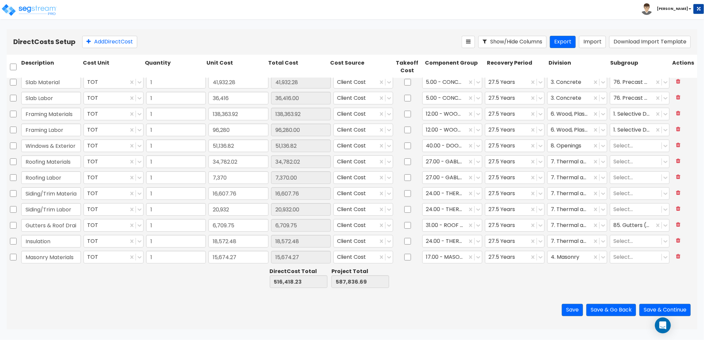
scroll to position [51, 0]
type input "Masonry Labor"
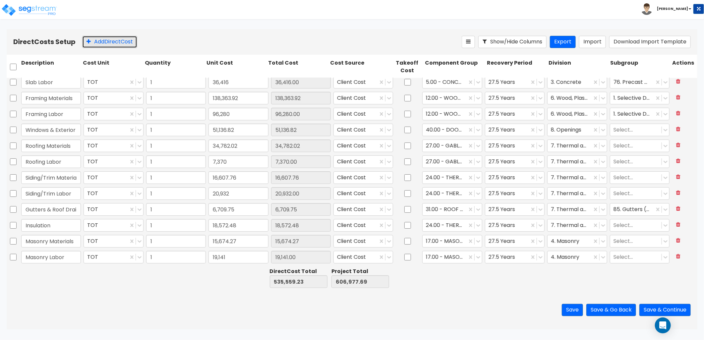
click at [111, 44] on button "Add Direct Cost" at bounding box center [109, 42] width 55 height 12
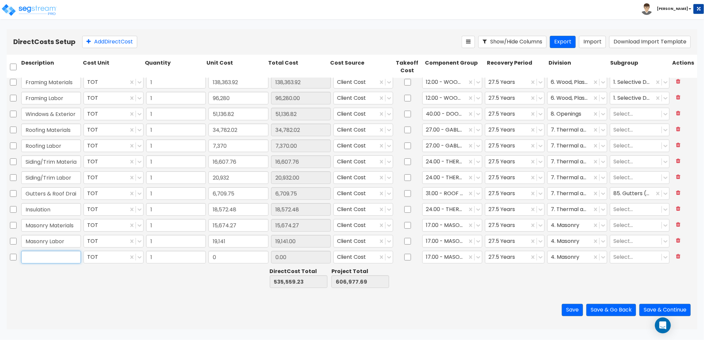
click at [27, 254] on input "text" at bounding box center [51, 257] width 60 height 13
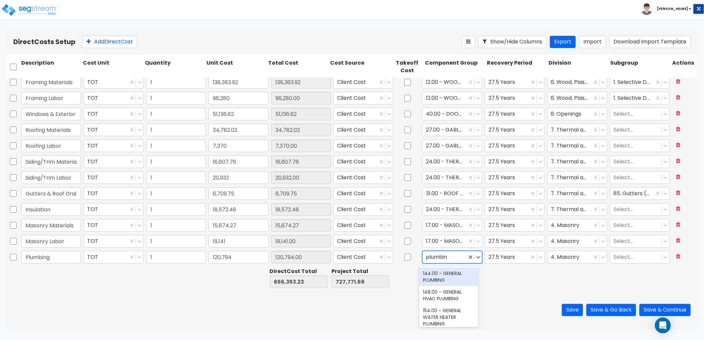
click at [447, 280] on div "144.00 - GENERAL PLUMBING" at bounding box center [449, 277] width 59 height 19
click at [571, 260] on div at bounding box center [569, 257] width 37 height 9
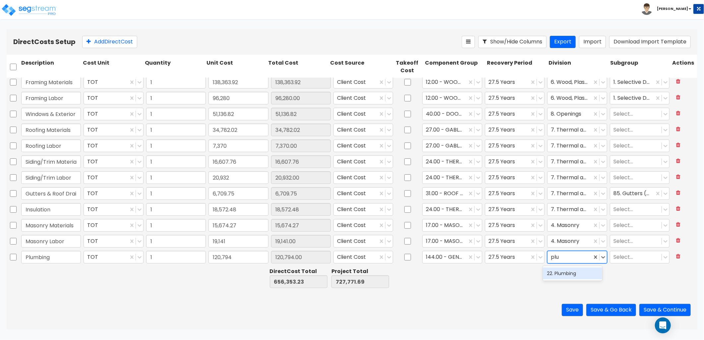
click at [559, 274] on div "22. Plumbing" at bounding box center [572, 274] width 59 height 12
drag, startPoint x: 134, startPoint y: 44, endPoint x: 130, endPoint y: 67, distance: 23.0
click at [134, 44] on button "Add Direct Cost" at bounding box center [109, 42] width 55 height 12
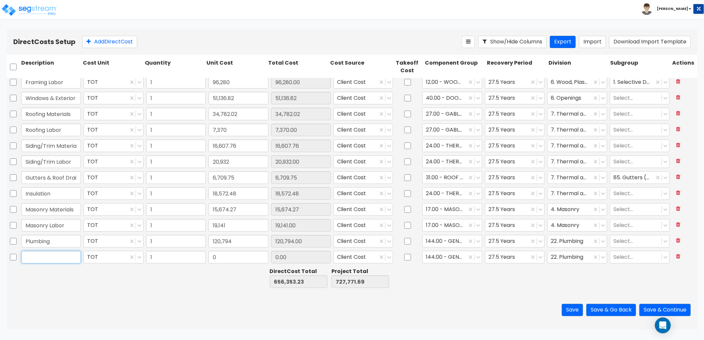
click at [38, 256] on input "text" at bounding box center [51, 257] width 60 height 13
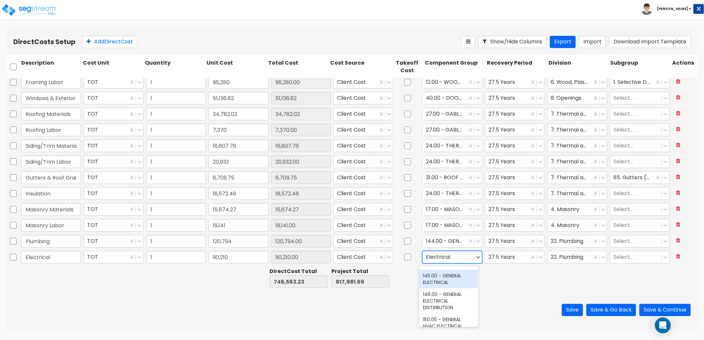
click at [450, 285] on div "145.00 - GENERAL ELECTRICAL" at bounding box center [449, 279] width 59 height 19
click at [565, 260] on div at bounding box center [569, 257] width 37 height 9
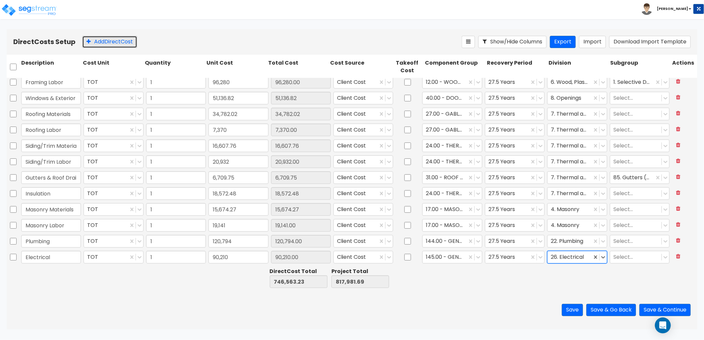
click at [109, 45] on button "Add Direct Cost" at bounding box center [109, 42] width 55 height 12
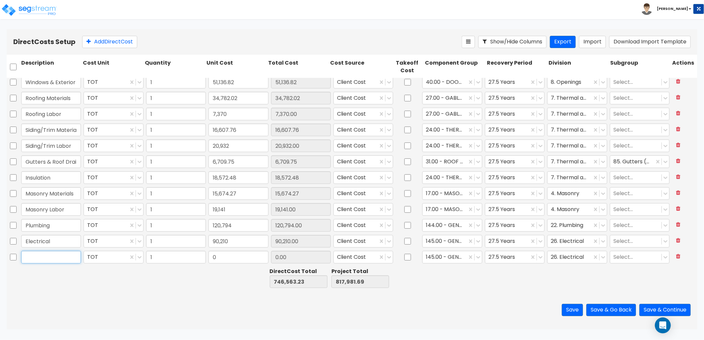
click at [61, 257] on input "text" at bounding box center [51, 257] width 60 height 13
click at [217, 259] on input "0" at bounding box center [239, 257] width 60 height 13
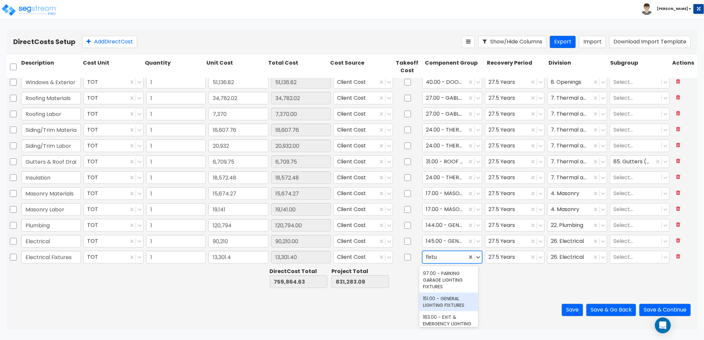
click at [439, 302] on div "151.00 - GENERAL LIGHTING FIXTURES" at bounding box center [449, 302] width 59 height 19
click at [566, 259] on div at bounding box center [569, 257] width 37 height 9
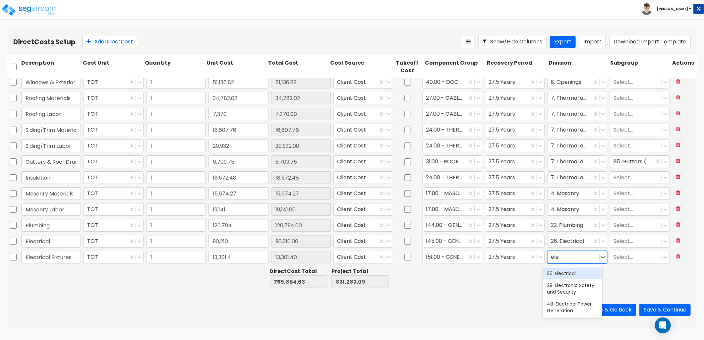
click at [567, 276] on div "26. Electrical" at bounding box center [572, 274] width 59 height 12
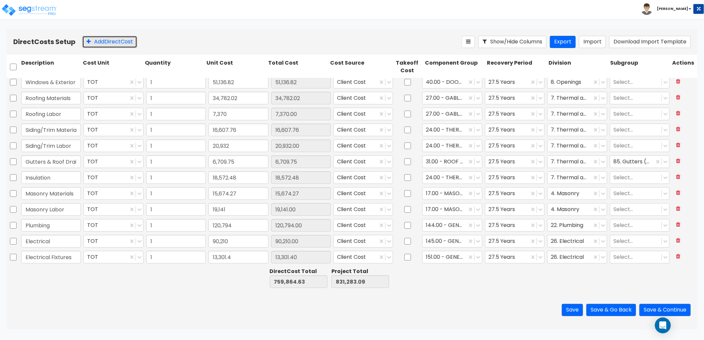
click at [124, 46] on button "Add Direct Cost" at bounding box center [109, 42] width 55 height 12
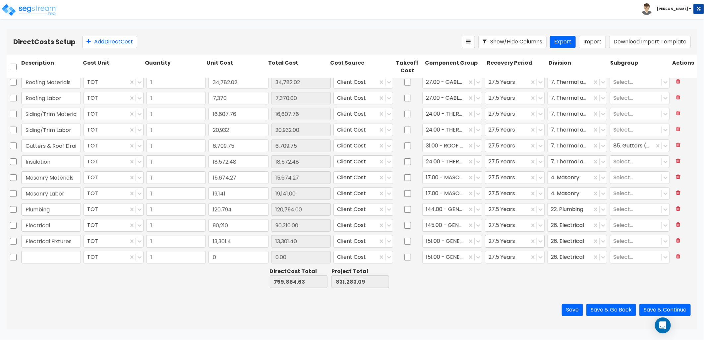
click at [508, 243] on div at bounding box center [507, 241] width 37 height 9
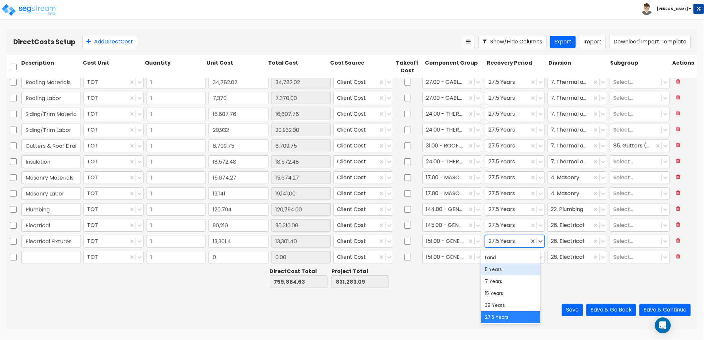
click at [502, 273] on div "5 Years" at bounding box center [510, 270] width 59 height 12
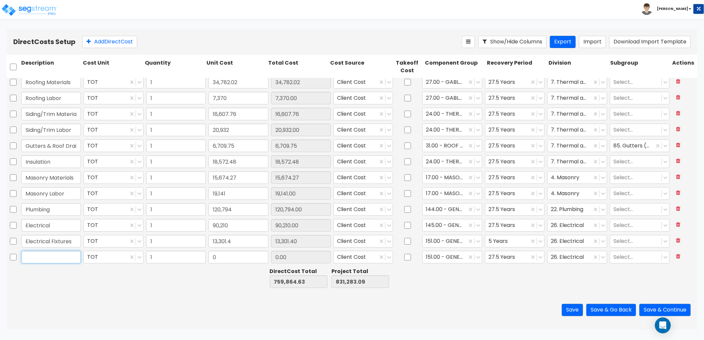
click at [39, 252] on input "text" at bounding box center [51, 257] width 60 height 13
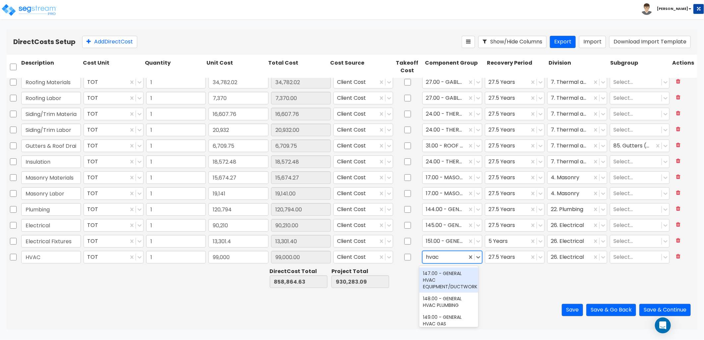
click at [439, 286] on div "147.00 - GENERAL HVAC EQUIPMENT/DUCTWORK" at bounding box center [449, 280] width 59 height 25
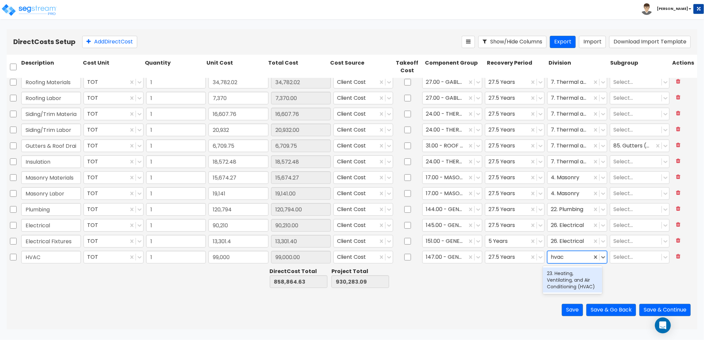
click at [580, 278] on div "23. Heating, Ventilating, and Air Conditioning (HVAC)" at bounding box center [572, 280] width 59 height 25
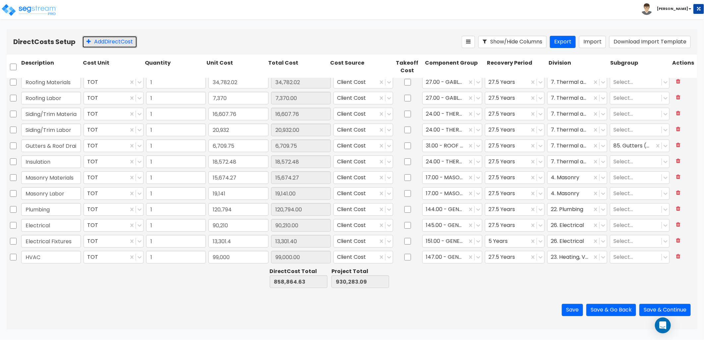
click at [112, 41] on button "Add Direct Cost" at bounding box center [109, 42] width 55 height 12
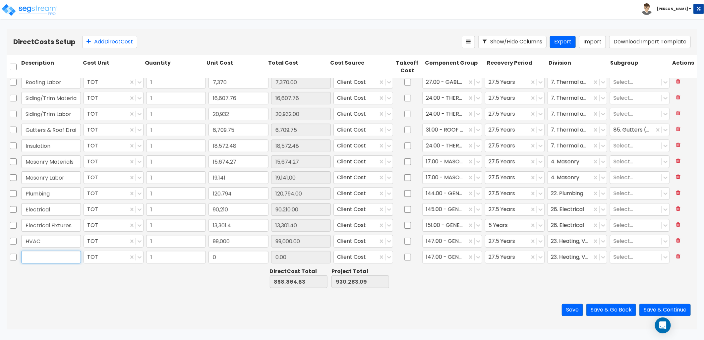
click at [49, 254] on input "text" at bounding box center [51, 257] width 60 height 13
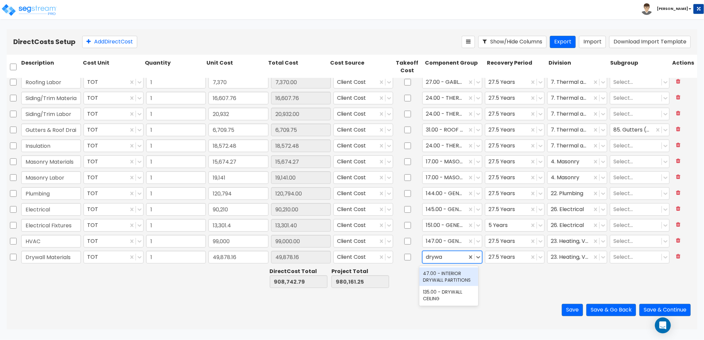
click at [453, 275] on div "47.00 - INTERIOR DRYWALL PARTITIONS" at bounding box center [449, 277] width 59 height 19
click at [562, 258] on div at bounding box center [569, 257] width 37 height 9
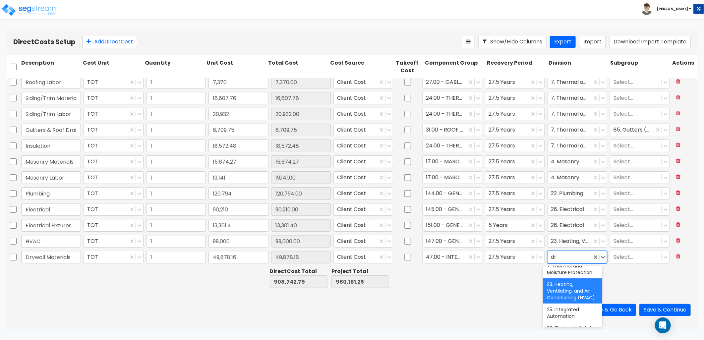
scroll to position [0, 0]
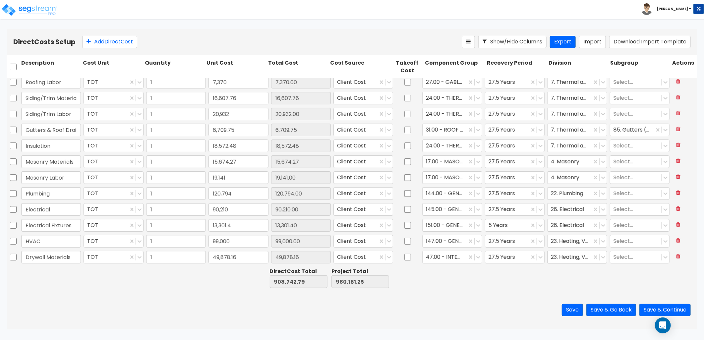
click at [566, 257] on div at bounding box center [569, 257] width 37 height 9
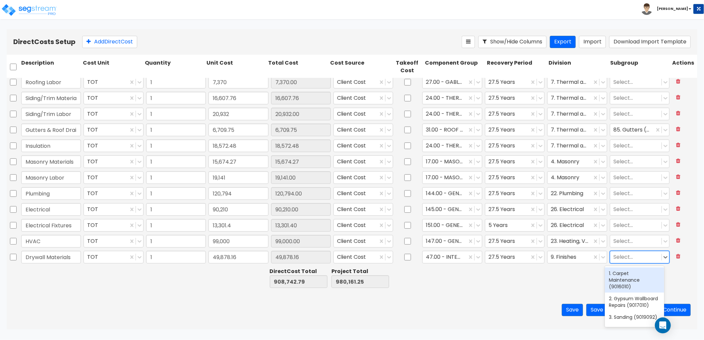
click at [614, 257] on div at bounding box center [636, 257] width 45 height 9
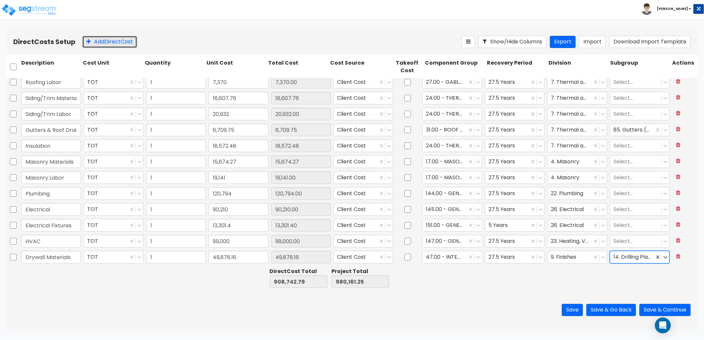
click at [106, 41] on button "Add Direct Cost" at bounding box center [109, 42] width 55 height 12
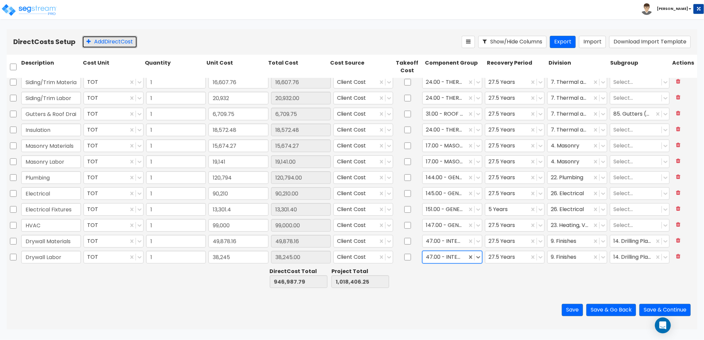
drag, startPoint x: 104, startPoint y: 46, endPoint x: 15, endPoint y: 71, distance: 92.8
click at [104, 45] on button "Add Direct Cost" at bounding box center [109, 42] width 55 height 12
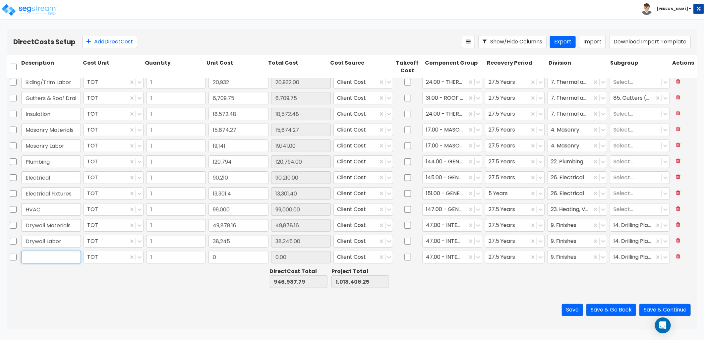
click at [47, 258] on input "text" at bounding box center [51, 257] width 60 height 13
click at [450, 257] on div at bounding box center [444, 257] width 37 height 9
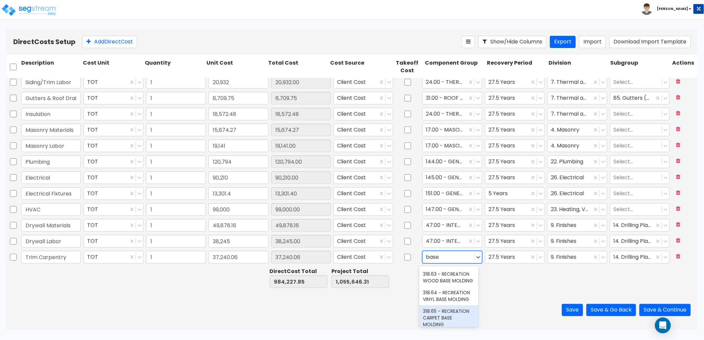
scroll to position [98, 0]
click at [438, 254] on div at bounding box center [448, 257] width 45 height 9
click at [444, 274] on div "12.00 - WOOD & PLASTICS" at bounding box center [449, 277] width 59 height 19
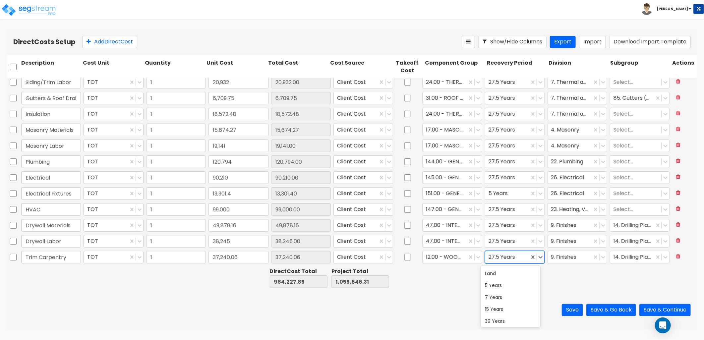
click at [508, 254] on div at bounding box center [507, 257] width 37 height 9
click at [499, 271] on div "5 Years" at bounding box center [510, 274] width 59 height 12
click at [574, 265] on div "Trim Carpentry TOT 1 37,240.06 37,240.06 Client Cost 12.00 - WOOD & PLASTICS op…" at bounding box center [352, 258] width 691 height 16
click at [568, 252] on div "9. Finishes" at bounding box center [570, 258] width 44 height 12
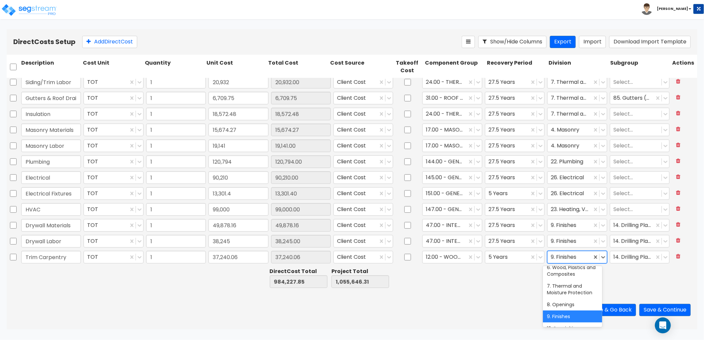
scroll to position [74, 0]
click at [581, 277] on div "6. Wood, Plastics and Composites" at bounding box center [572, 269] width 59 height 19
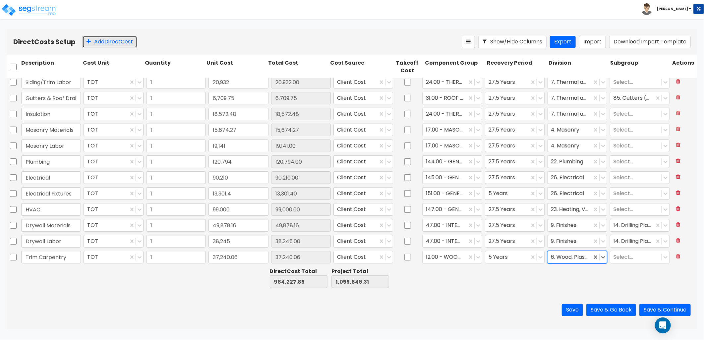
click at [103, 39] on button "Add Direct Cost" at bounding box center [109, 42] width 55 height 12
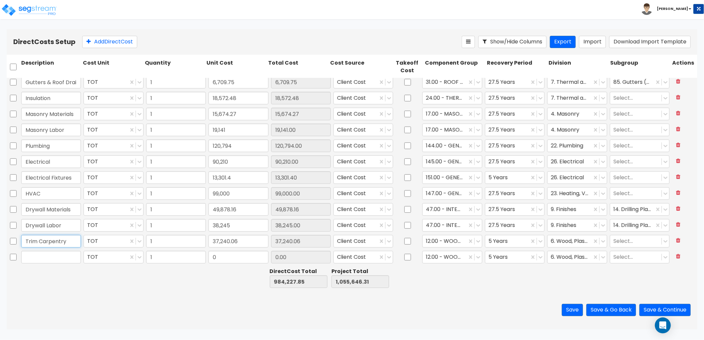
click at [67, 239] on input "Trim Carpentry" at bounding box center [51, 241] width 60 height 13
click at [47, 257] on input "text" at bounding box center [51, 257] width 60 height 13
click at [100, 44] on button "Add Direct Cost" at bounding box center [109, 42] width 55 height 12
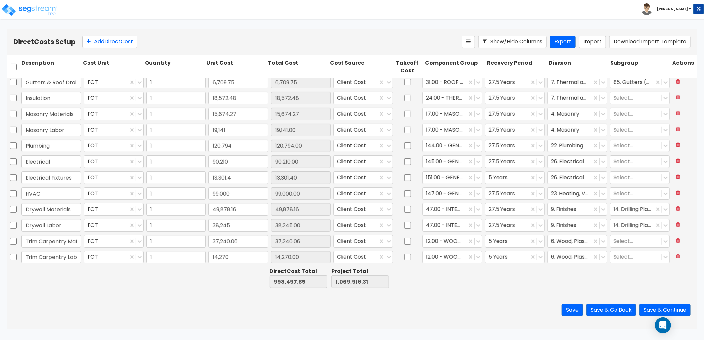
scroll to position [194, 0]
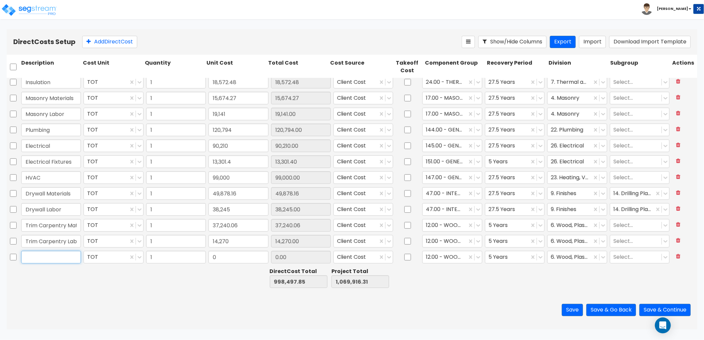
click at [45, 261] on input "text" at bounding box center [51, 257] width 60 height 13
click at [76, 256] on input "Mirrors, Shelving," at bounding box center [51, 257] width 60 height 13
click at [218, 256] on input "0" at bounding box center [239, 257] width 60 height 13
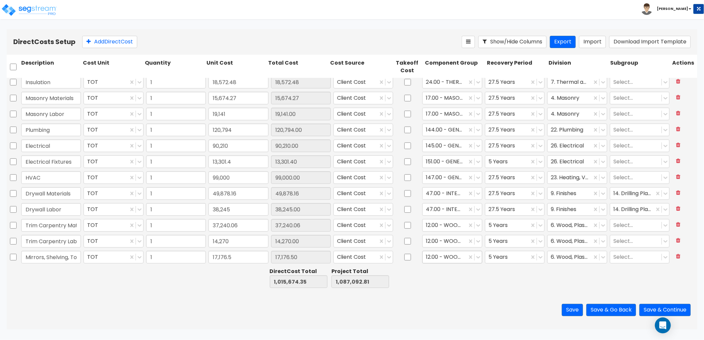
click at [448, 260] on div at bounding box center [444, 257] width 37 height 9
click at [563, 271] on div "10. Specialties" at bounding box center [572, 274] width 59 height 12
click at [442, 254] on div at bounding box center [444, 257] width 37 height 9
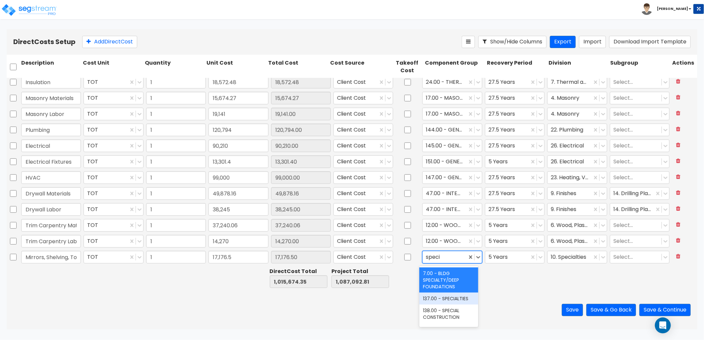
click at [454, 298] on div "137.00 - SPECIALTIES" at bounding box center [449, 299] width 59 height 12
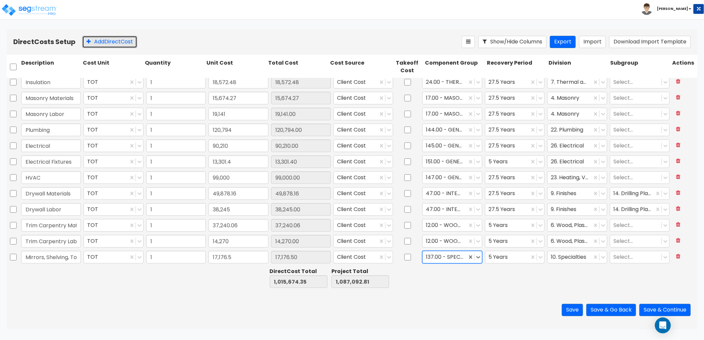
click at [120, 45] on button "Add Direct Cost" at bounding box center [109, 42] width 55 height 12
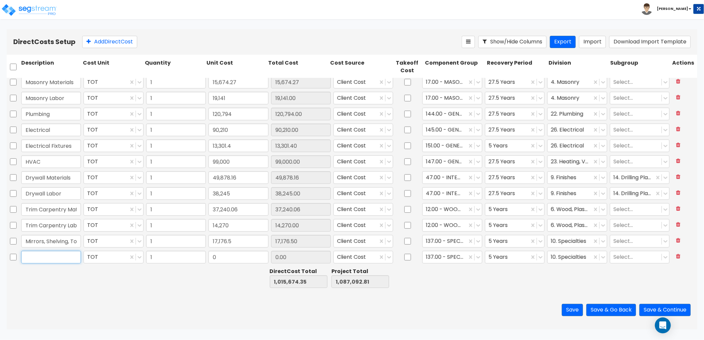
click at [44, 256] on input "text" at bounding box center [51, 257] width 60 height 13
click at [454, 262] on div "328.00 - SIGNAGE" at bounding box center [449, 256] width 59 height 12
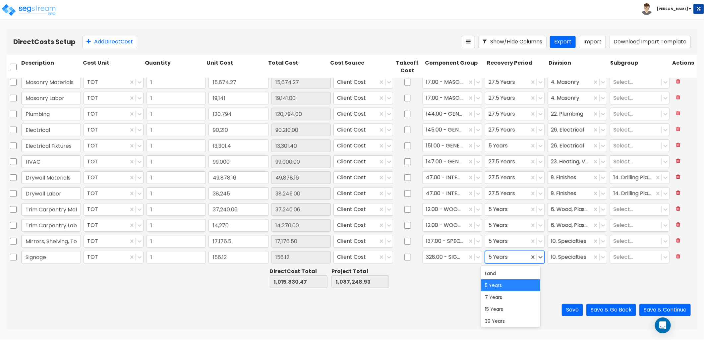
click at [505, 260] on div at bounding box center [507, 257] width 37 height 9
drag, startPoint x: 501, startPoint y: 307, endPoint x: 555, endPoint y: 275, distance: 63.5
click at [503, 306] on div "15 Years" at bounding box center [510, 309] width 59 height 12
click at [566, 259] on div at bounding box center [569, 257] width 37 height 9
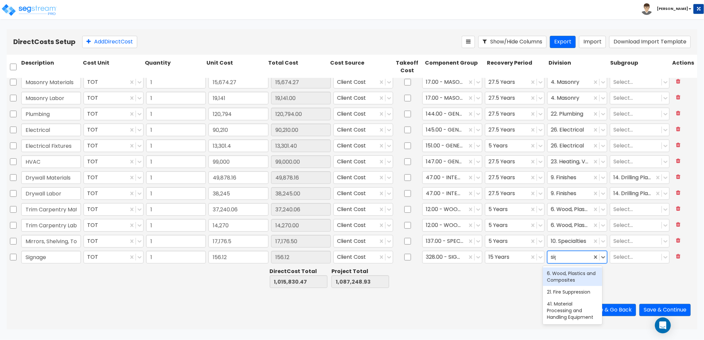
scroll to position [0, 0]
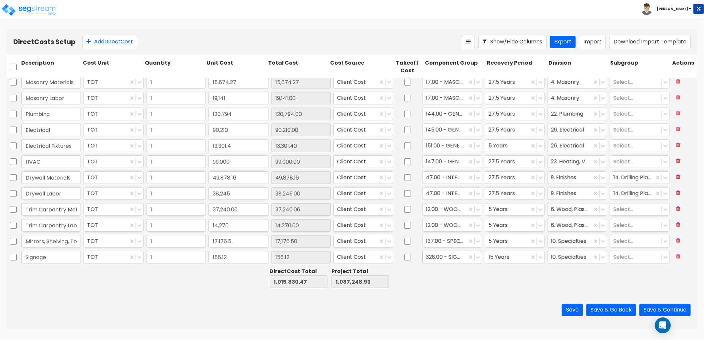
click at [453, 258] on div at bounding box center [444, 257] width 37 height 9
click at [446, 273] on div "137.00 - SPECIALTIES" at bounding box center [449, 274] width 59 height 12
click at [119, 44] on button "Add Direct Cost" at bounding box center [109, 42] width 55 height 12
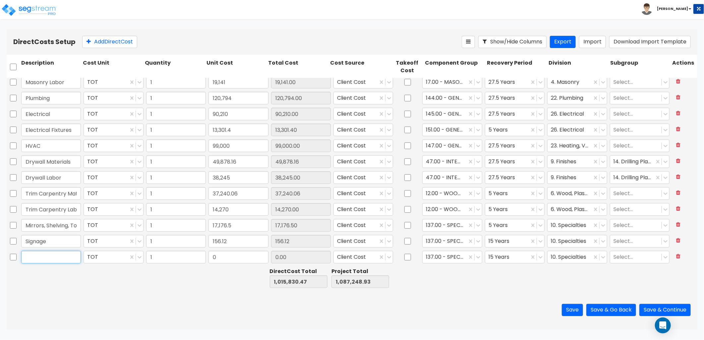
click at [51, 260] on input "text" at bounding box center [51, 257] width 60 height 13
click at [440, 259] on div at bounding box center [444, 257] width 37 height 9
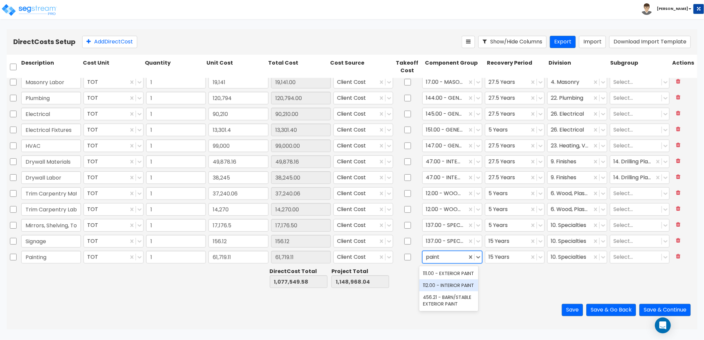
click at [449, 284] on div "112.00 - INTERIOR PAINT" at bounding box center [449, 286] width 59 height 12
click at [511, 253] on div at bounding box center [507, 257] width 37 height 9
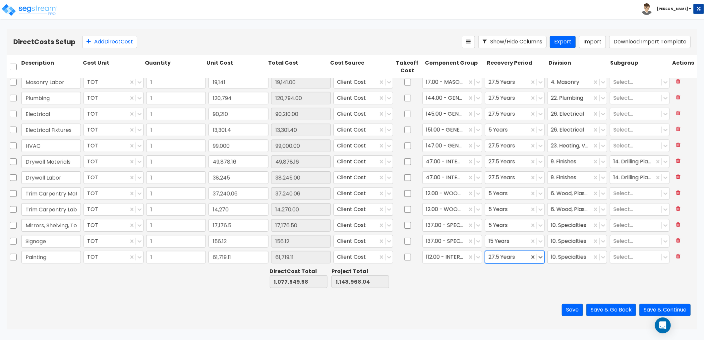
click at [572, 260] on div at bounding box center [569, 257] width 37 height 9
click at [574, 269] on div "9. Finishes" at bounding box center [572, 274] width 59 height 12
click at [114, 40] on button "Add Direct Cost" at bounding box center [109, 42] width 55 height 12
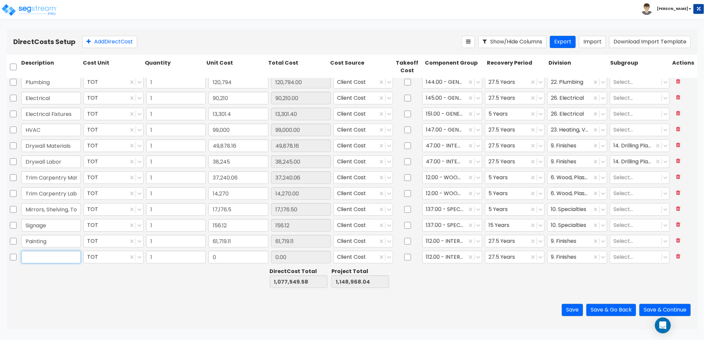
click at [43, 256] on input "text" at bounding box center [51, 257] width 60 height 13
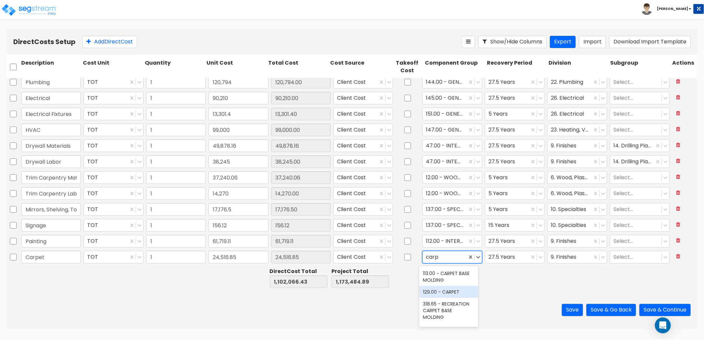
click at [443, 289] on div "129.00 - CARPET" at bounding box center [449, 292] width 59 height 12
click at [499, 259] on div at bounding box center [507, 257] width 37 height 9
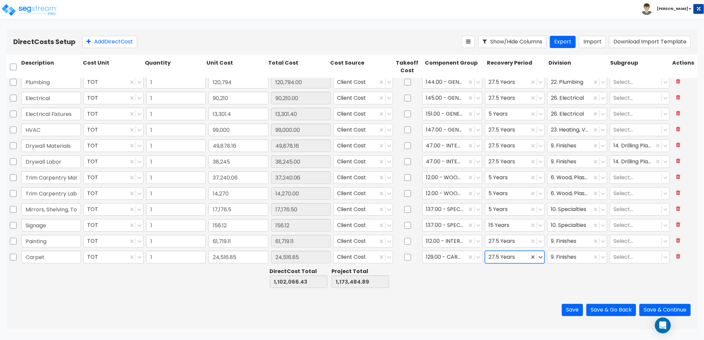
click at [499, 257] on div at bounding box center [507, 257] width 37 height 9
click at [500, 289] on div "5 Years" at bounding box center [510, 286] width 59 height 12
click at [448, 257] on div at bounding box center [444, 257] width 37 height 9
click at [560, 276] on div at bounding box center [579, 278] width 62 height 23
click at [119, 45] on button "Add Direct Cost" at bounding box center [109, 42] width 55 height 12
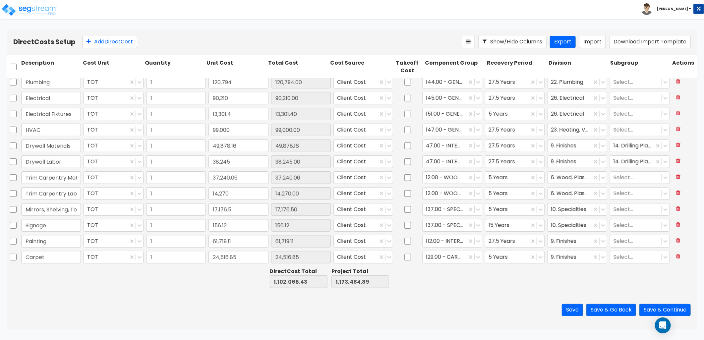
scroll to position [258, 0]
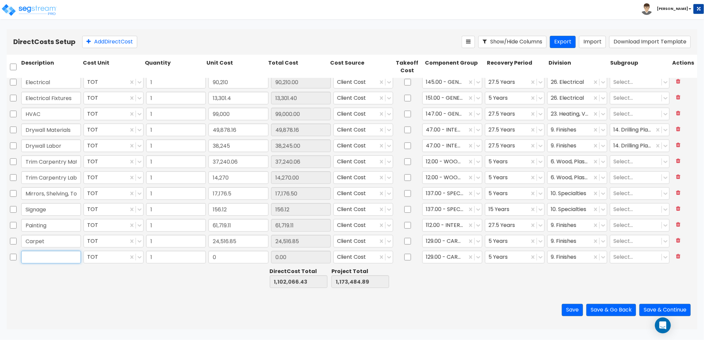
click at [60, 257] on input "text" at bounding box center [51, 257] width 60 height 13
click at [55, 254] on input "text" at bounding box center [51, 257] width 60 height 13
drag, startPoint x: 59, startPoint y: 260, endPoint x: 68, endPoint y: 260, distance: 8.6
click at [59, 260] on input "Vinyl Flooring" at bounding box center [51, 257] width 60 height 13
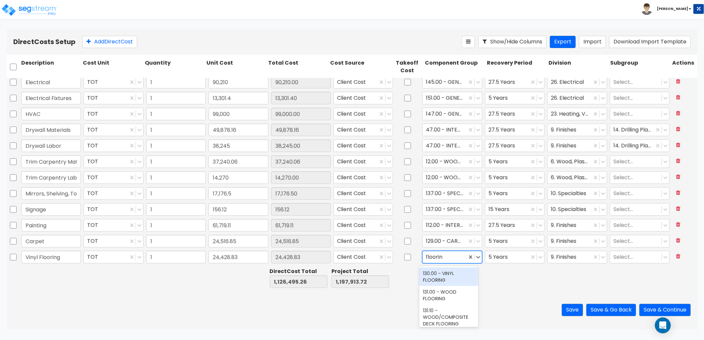
drag, startPoint x: 434, startPoint y: 277, endPoint x: 450, endPoint y: 279, distance: 16.1
click at [435, 277] on div "130.00 - VINYL FLOORING" at bounding box center [449, 277] width 59 height 19
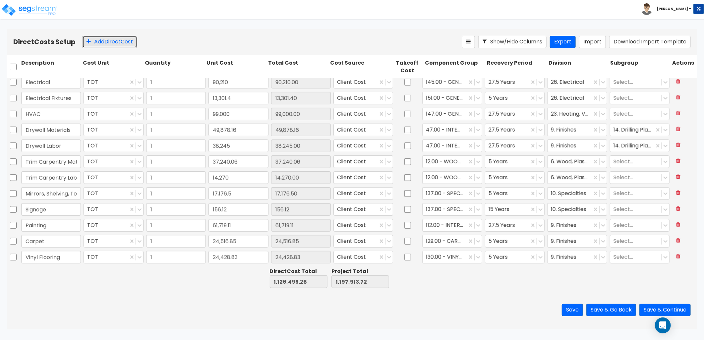
click at [119, 40] on button "Add Direct Cost" at bounding box center [109, 42] width 55 height 12
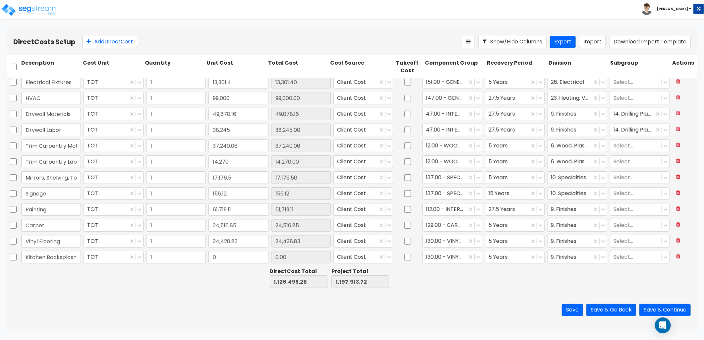
scroll to position [0, 0]
click at [463, 274] on div "123.00 - CERAMIC TILE" at bounding box center [449, 274] width 59 height 12
click at [509, 260] on div at bounding box center [507, 257] width 37 height 9
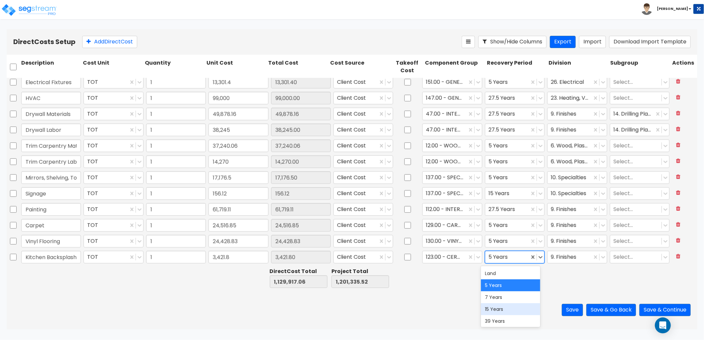
scroll to position [13, 0]
click at [505, 322] on div "27.5 Years" at bounding box center [510, 321] width 59 height 12
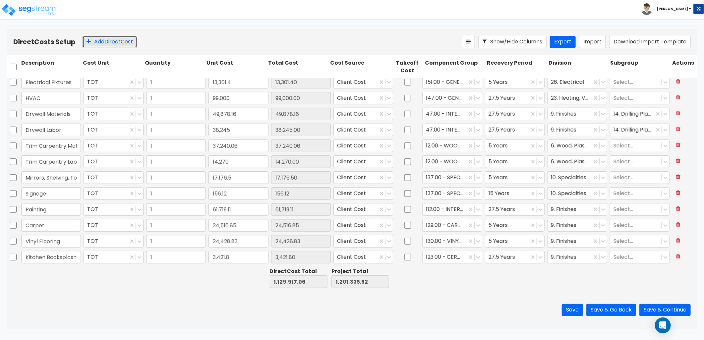
click at [120, 45] on button "Add Direct Cost" at bounding box center [109, 42] width 55 height 12
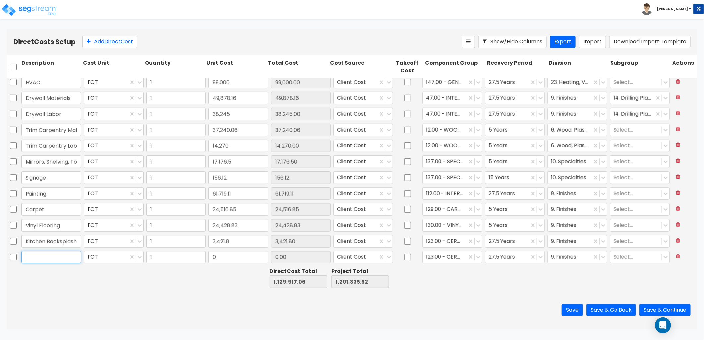
click at [41, 254] on input "text" at bounding box center [51, 257] width 60 height 13
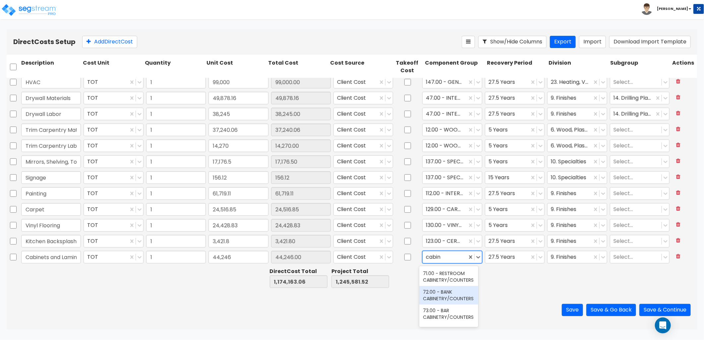
scroll to position [37, 0]
click at [447, 260] on div at bounding box center [444, 257] width 37 height 9
click at [439, 259] on div at bounding box center [444, 257] width 37 height 9
click at [453, 277] on div "12.00 - WOOD & PLASTICS" at bounding box center [449, 277] width 59 height 19
click at [562, 258] on div at bounding box center [569, 257] width 37 height 9
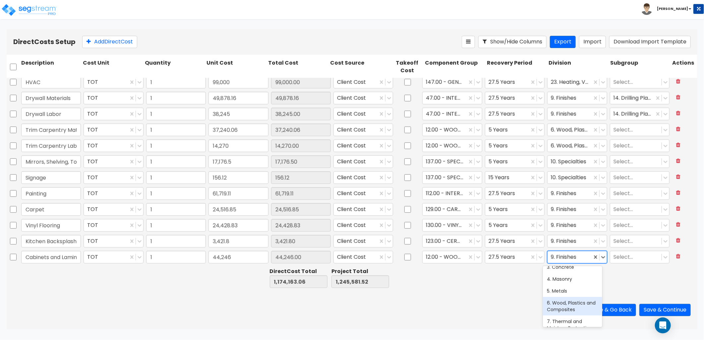
click at [582, 312] on div "6. Wood, Plastics and Composites" at bounding box center [572, 306] width 59 height 19
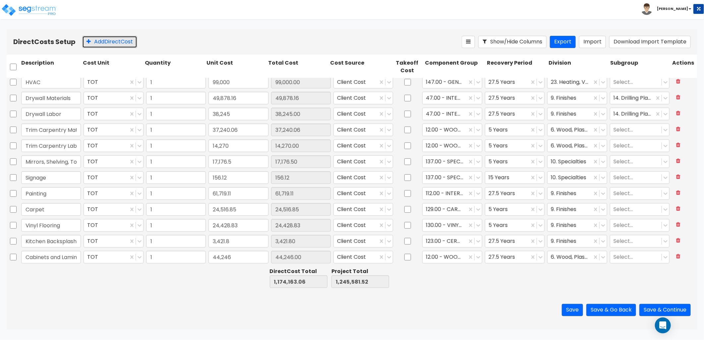
click at [97, 44] on button "Add Direct Cost" at bounding box center [109, 42] width 55 height 12
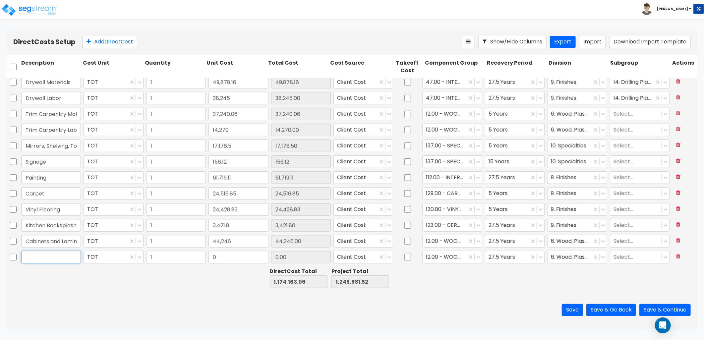
click at [48, 259] on input "text" at bounding box center [51, 257] width 60 height 13
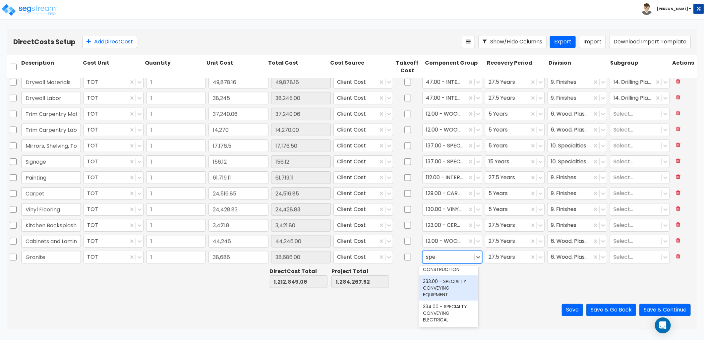
scroll to position [0, 0]
click at [459, 297] on div "137.00 - SPECIALTIES" at bounding box center [449, 299] width 59 height 12
click at [560, 258] on div at bounding box center [569, 257] width 37 height 9
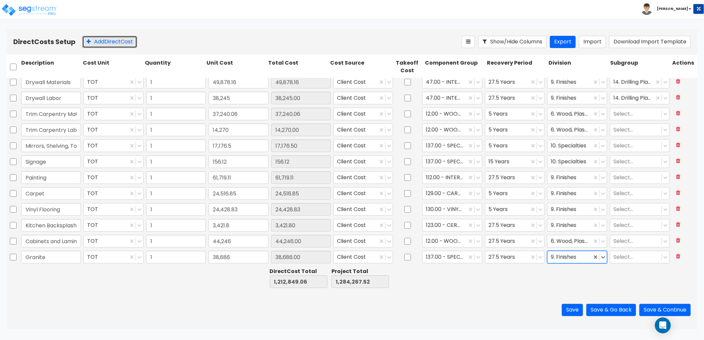
click at [122, 39] on button "Add Direct Cost" at bounding box center [109, 42] width 55 height 12
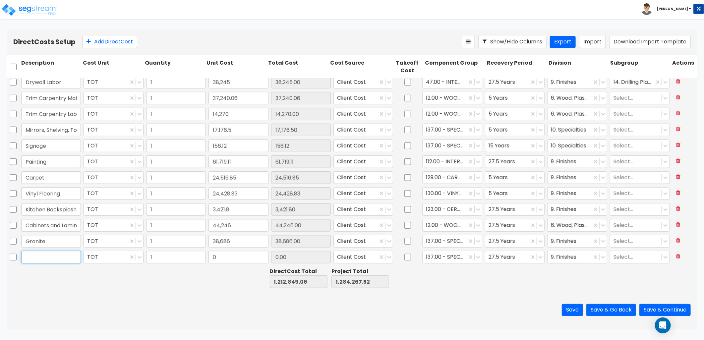
click at [54, 261] on input "text" at bounding box center [51, 257] width 60 height 13
click at [436, 259] on div at bounding box center [444, 257] width 37 height 9
click at [449, 258] on div at bounding box center [444, 257] width 37 height 9
click at [504, 255] on div at bounding box center [507, 257] width 37 height 9
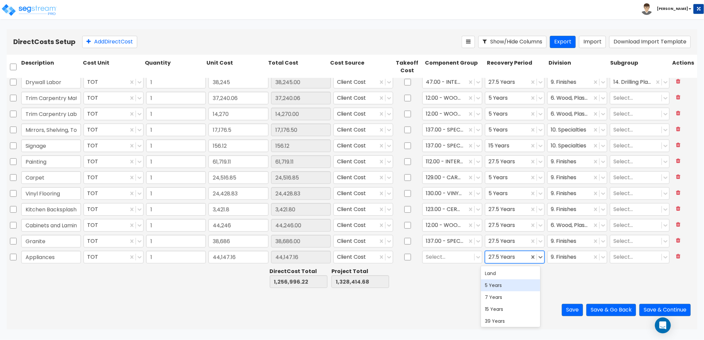
drag, startPoint x: 506, startPoint y: 284, endPoint x: 509, endPoint y: 284, distance: 3.4
click at [506, 285] on div "5 Years" at bounding box center [510, 286] width 59 height 12
click at [562, 262] on div "9. Finishes" at bounding box center [570, 258] width 44 height 12
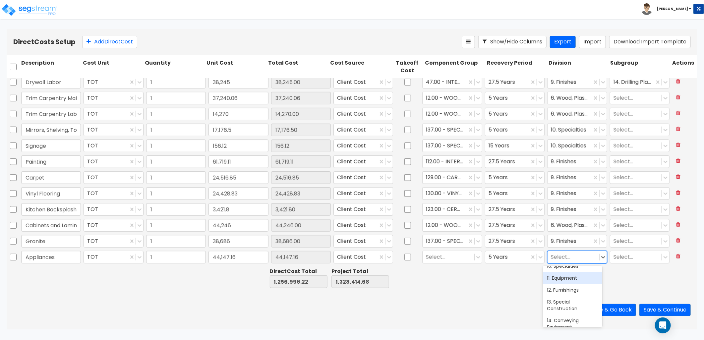
scroll to position [147, 0]
click at [577, 272] on div "11. Equipment" at bounding box center [572, 266] width 59 height 12
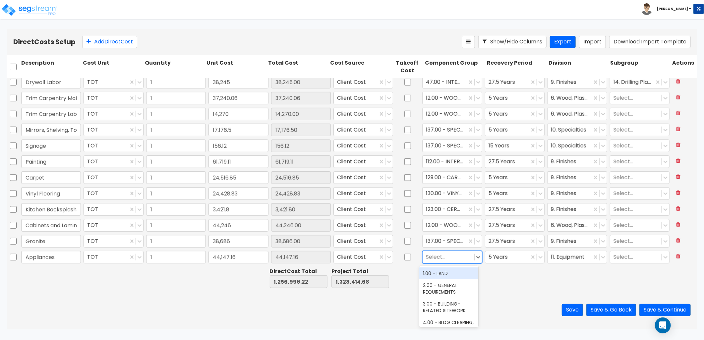
click at [446, 257] on div at bounding box center [448, 257] width 45 height 9
click at [445, 259] on div at bounding box center [448, 257] width 45 height 9
drag, startPoint x: 442, startPoint y: 260, endPoint x: 417, endPoint y: 261, distance: 25.2
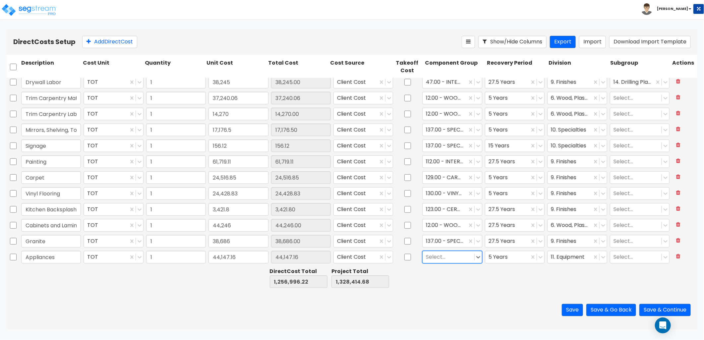
click at [417, 261] on div "Appliances TOT 1 44,147.16 44,147.16 Client Cost Select... 5 Years 11. Equipmen…" at bounding box center [352, 257] width 691 height 15
click at [449, 300] on div "137.00 - SPECIALTIES" at bounding box center [449, 299] width 59 height 12
click at [100, 43] on button "Add Direct Cost" at bounding box center [109, 42] width 55 height 12
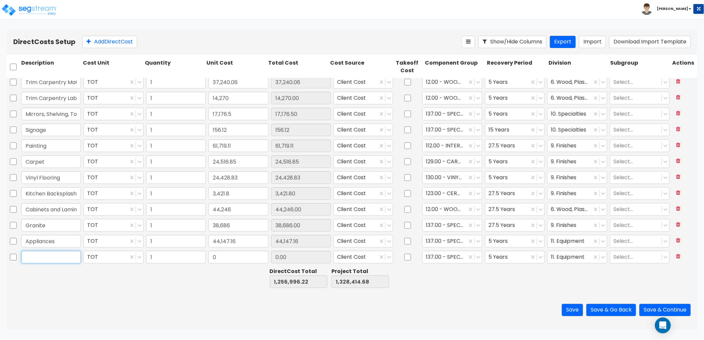
click at [35, 253] on input "text" at bounding box center [51, 257] width 60 height 13
click at [218, 259] on input "0" at bounding box center [239, 257] width 60 height 13
drag, startPoint x: 218, startPoint y: 259, endPoint x: 209, endPoint y: 260, distance: 8.7
click at [209, 260] on input "0" at bounding box center [239, 257] width 60 height 13
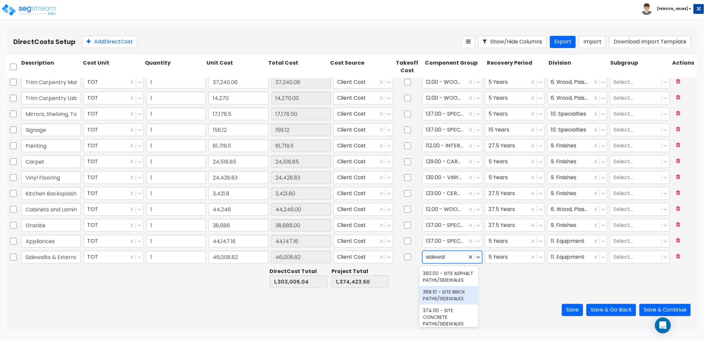
scroll to position [37, 0]
click at [453, 293] on div "374.00 - SITE CONCRETE PATHS/SIDEWALKS" at bounding box center [449, 280] width 59 height 25
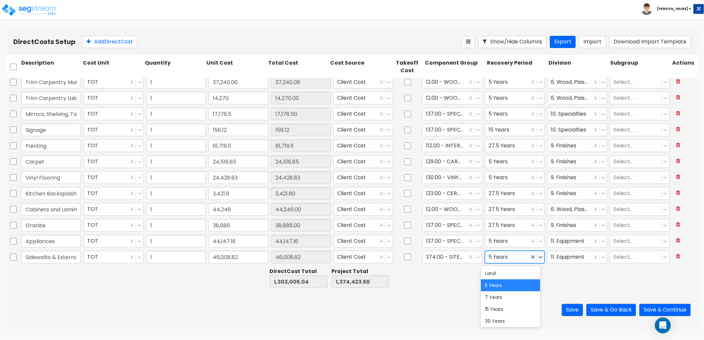
click at [508, 259] on div at bounding box center [507, 257] width 37 height 9
click at [508, 309] on div "15 Years" at bounding box center [510, 309] width 59 height 12
click at [562, 256] on div at bounding box center [569, 257] width 37 height 9
